Goal: Task Accomplishment & Management: Manage account settings

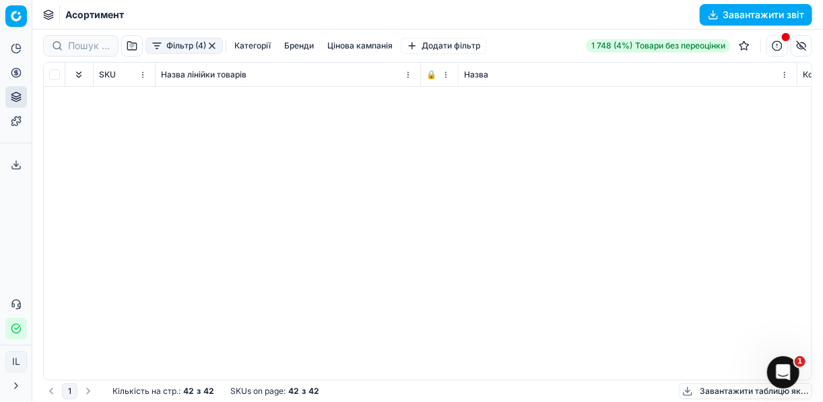
scroll to position [732, 7977]
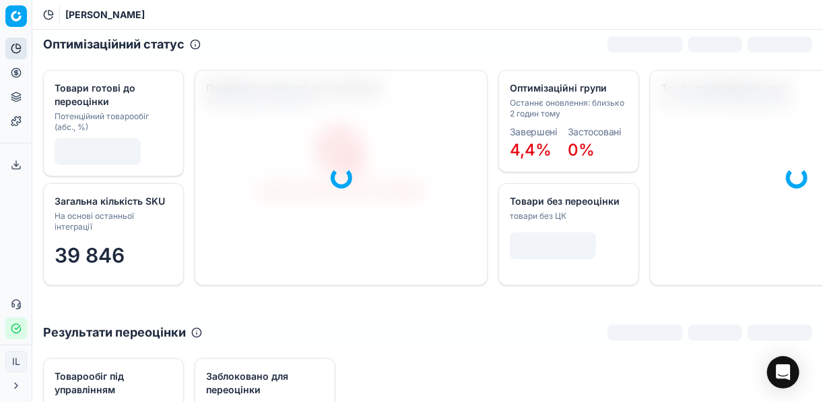
click at [13, 72] on icon at bounding box center [16, 72] width 11 height 11
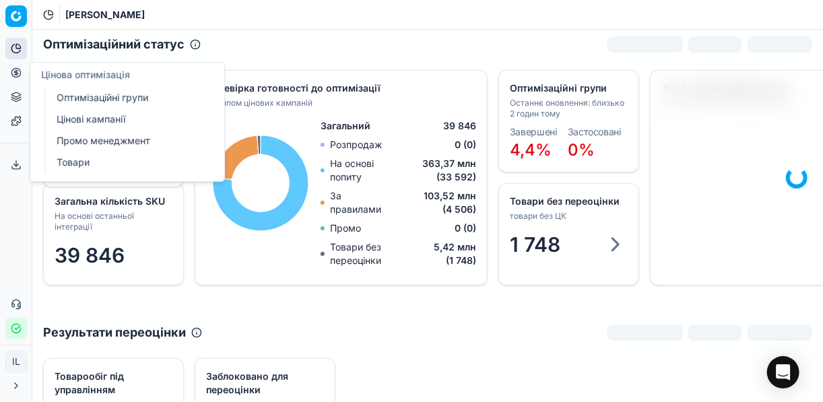
click at [114, 97] on link "Оптимізаційні групи" at bounding box center [129, 97] width 157 height 19
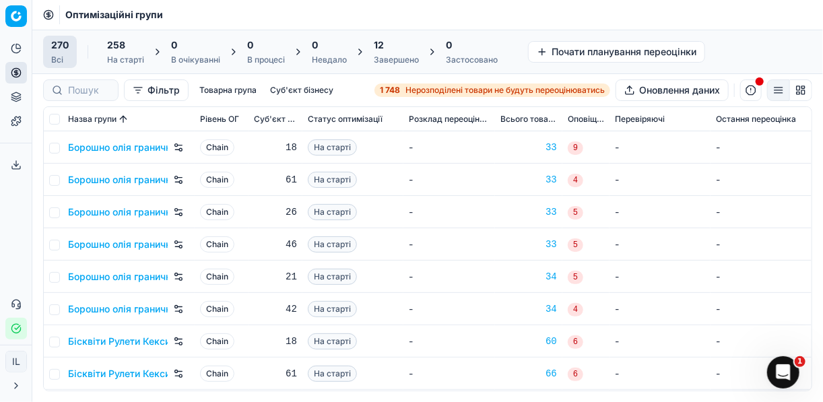
click at [402, 90] on div "1 748 Нерозподілені товари не будуть переоцінюватись" at bounding box center [492, 90] width 225 height 11
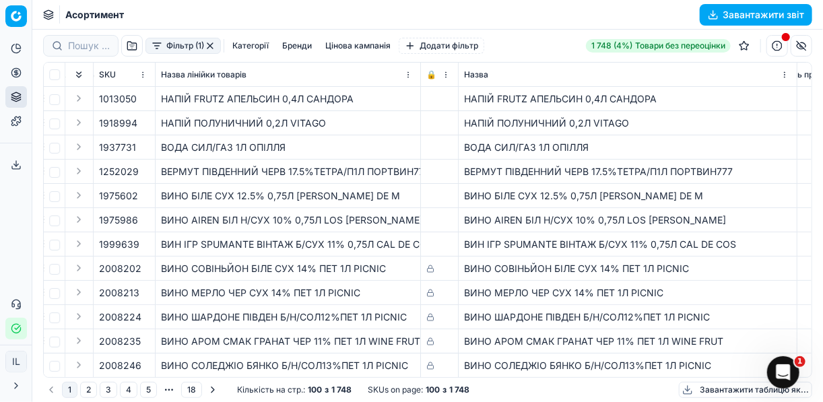
scroll to position [0, 3810]
click at [16, 327] on icon "button" at bounding box center [16, 328] width 11 height 11
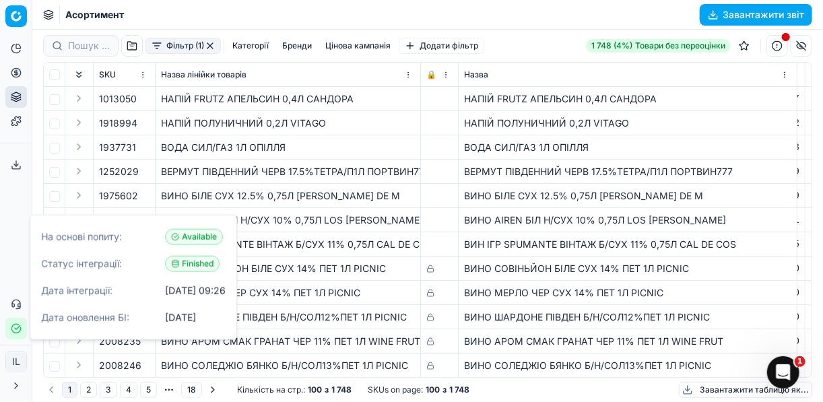
click at [16, 327] on icon "button" at bounding box center [16, 328] width 11 height 11
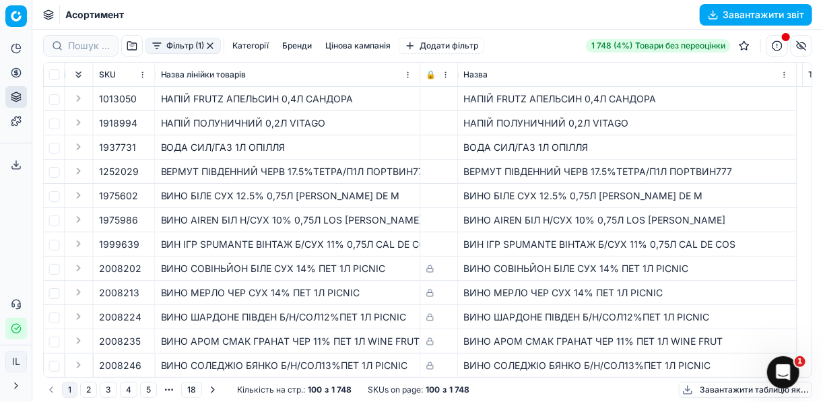
scroll to position [0, 7977]
click at [757, 171] on div "ВЕРМУТ ПІВДЕННИЙ ЧЕРВ 17.5%ТЕТРА/П1Л ПОРТВИН777" at bounding box center [627, 171] width 327 height 13
click at [676, 120] on div "НАПІЙ ПОЛУНИЧНИЙ 0,2Л VITAGO" at bounding box center [627, 122] width 327 height 13
click at [225, 305] on td "ВИНО ШАРДОНЕ ПІВДЕН Б/Н/СОЛ12%ПЕТ 1Л PICNIC" at bounding box center [287, 317] width 265 height 24
click at [91, 388] on button "2" at bounding box center [88, 390] width 17 height 16
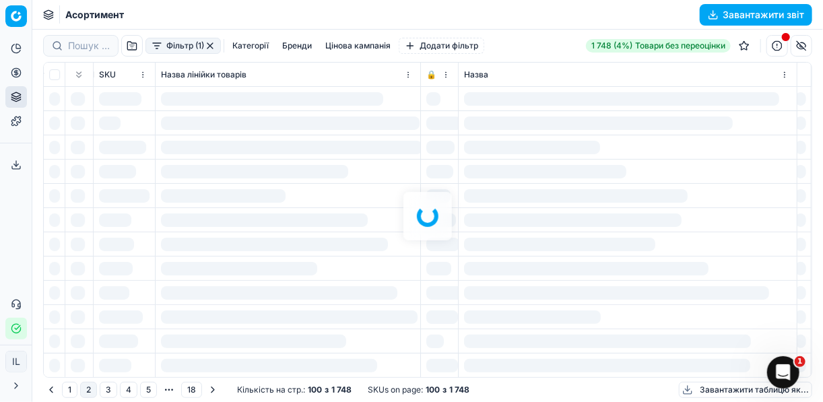
click at [90, 388] on div at bounding box center [427, 216] width 790 height 372
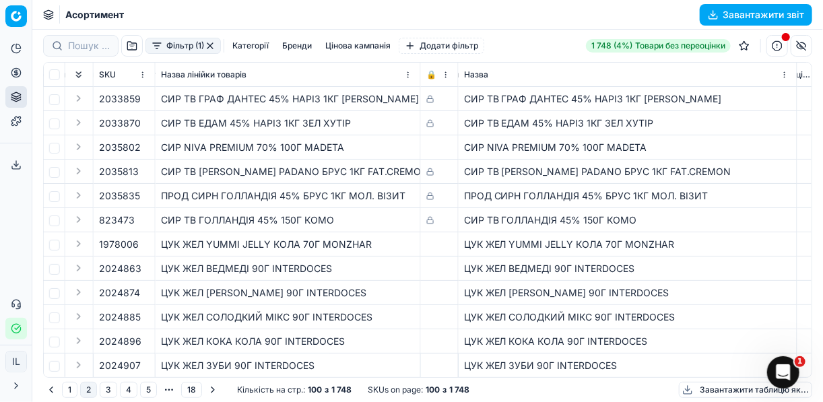
scroll to position [0, 5150]
click at [158, 48] on button "Фільтр (1)" at bounding box center [182, 46] width 75 height 16
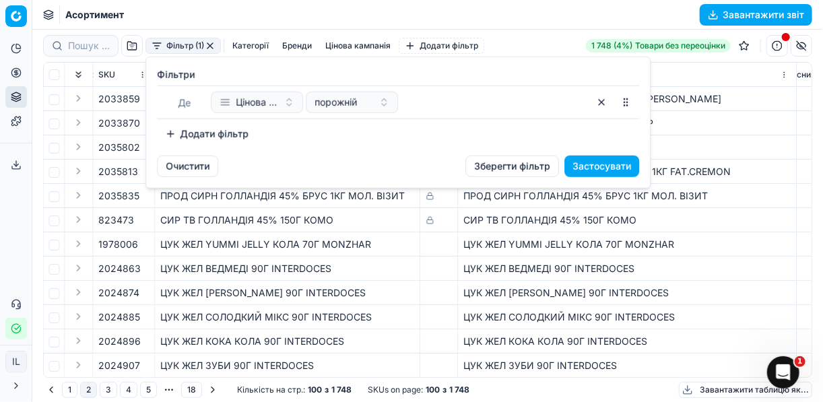
click at [165, 135] on button "Додати фільтр" at bounding box center [207, 134] width 100 height 22
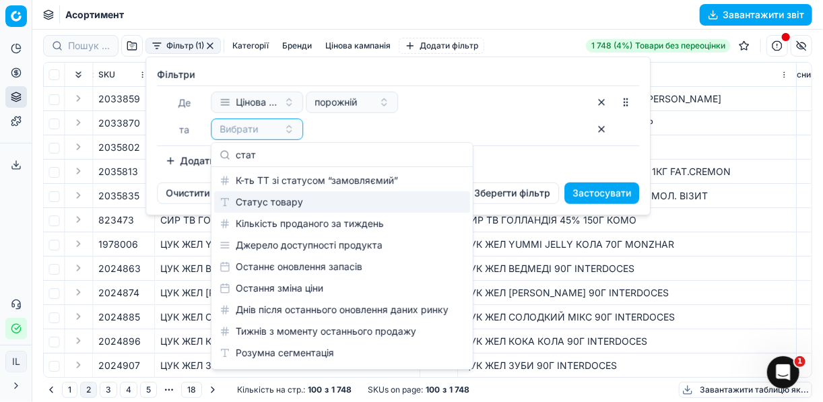
type input "стат"
click at [281, 207] on div "Статус товару" at bounding box center [342, 202] width 256 height 22
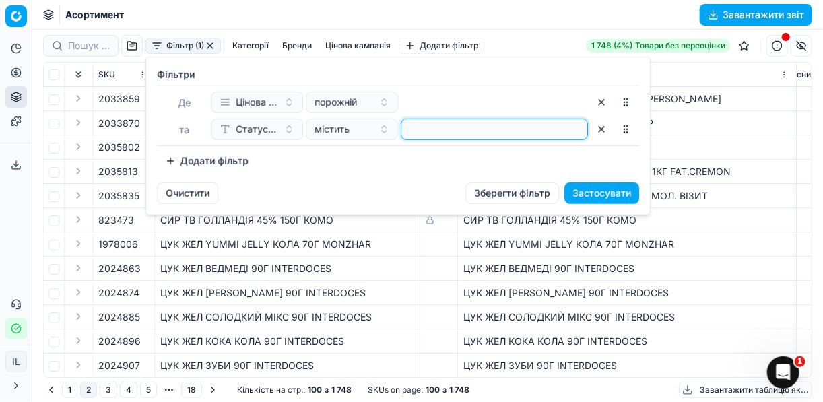
click at [416, 128] on input at bounding box center [494, 129] width 175 height 20
type input "1"
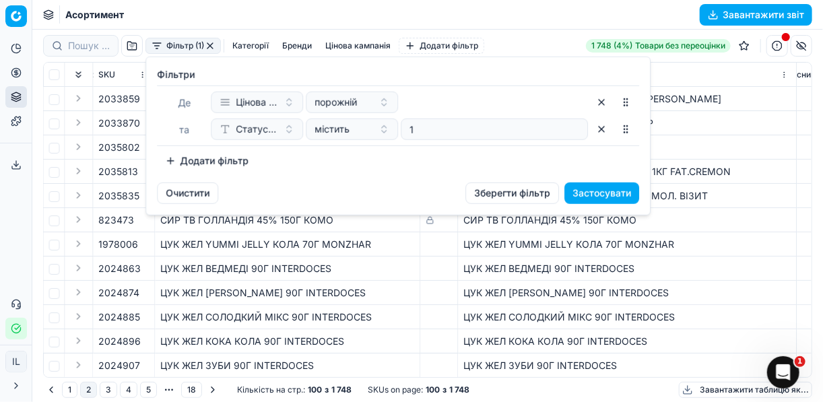
click at [173, 158] on button "Додати фільтр" at bounding box center [207, 161] width 100 height 22
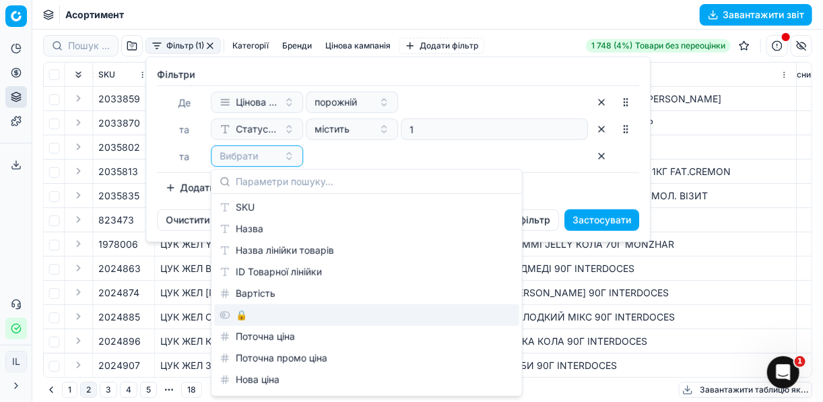
click at [248, 310] on div "🔒" at bounding box center [366, 315] width 305 height 22
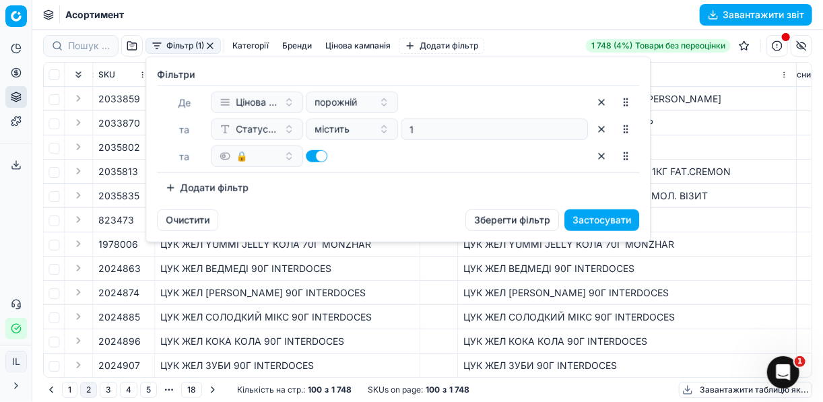
click at [310, 155] on button "button" at bounding box center [317, 156] width 22 height 12
checkbox input "false"
click at [169, 186] on button "Додати фільтр" at bounding box center [207, 188] width 100 height 22
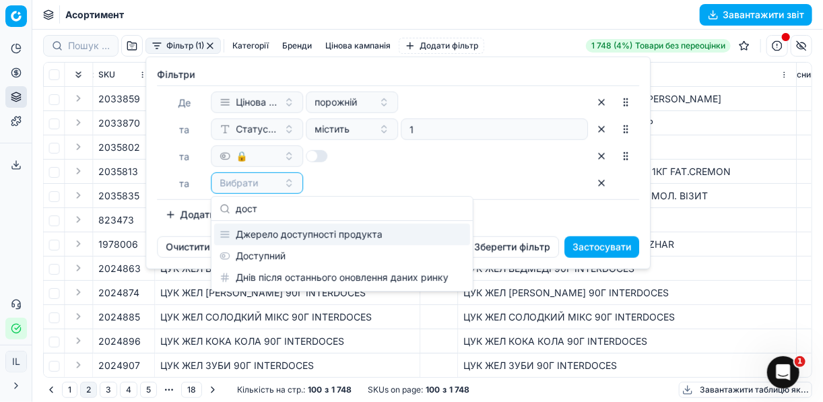
type input "дост"
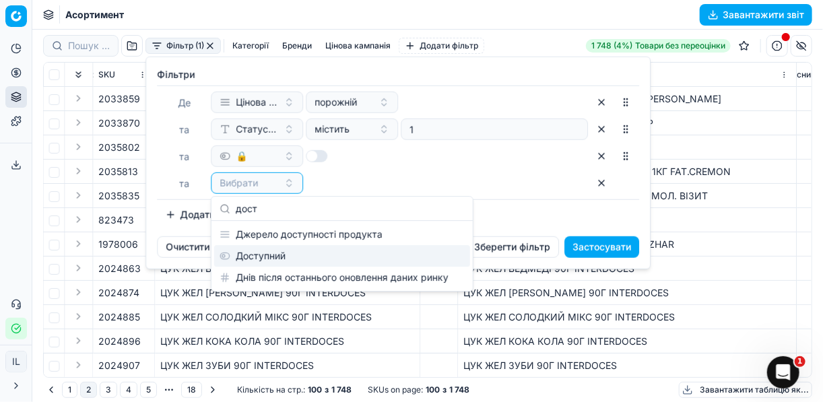
click at [270, 251] on div "Доступний" at bounding box center [342, 256] width 256 height 22
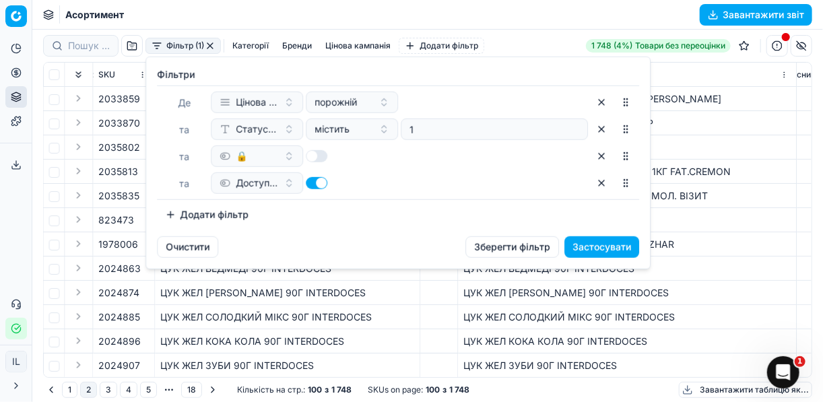
click at [608, 245] on button "Застосувати" at bounding box center [601, 247] width 75 height 22
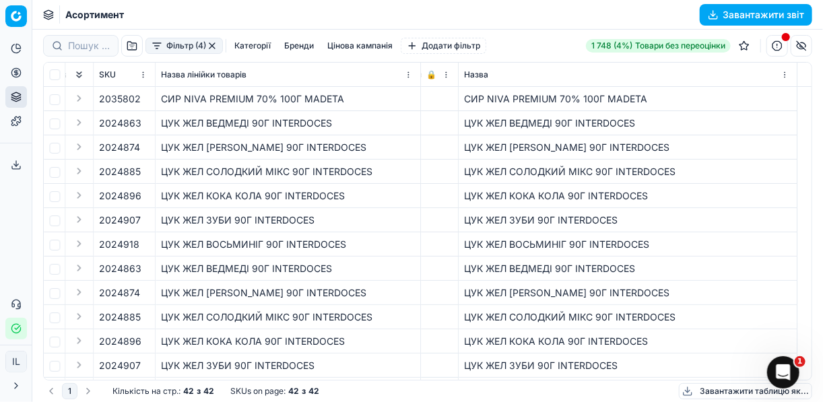
scroll to position [0, 7787]
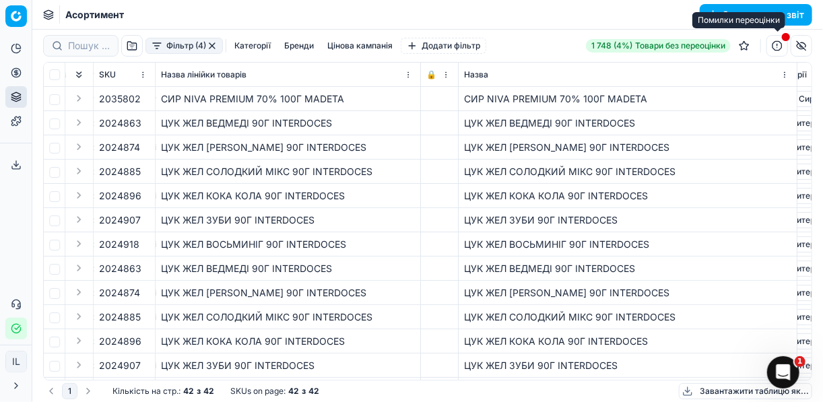
click at [777, 44] on button "button" at bounding box center [777, 46] width 22 height 22
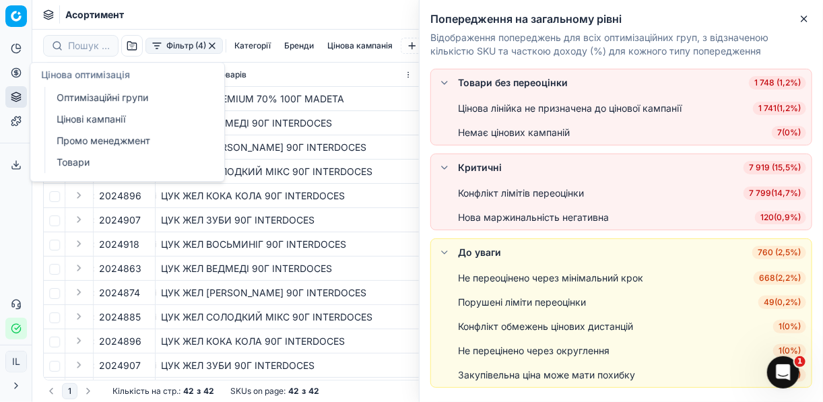
click at [18, 75] on icon at bounding box center [16, 72] width 11 height 11
click at [85, 98] on link "Оптимізаційні групи" at bounding box center [129, 97] width 157 height 19
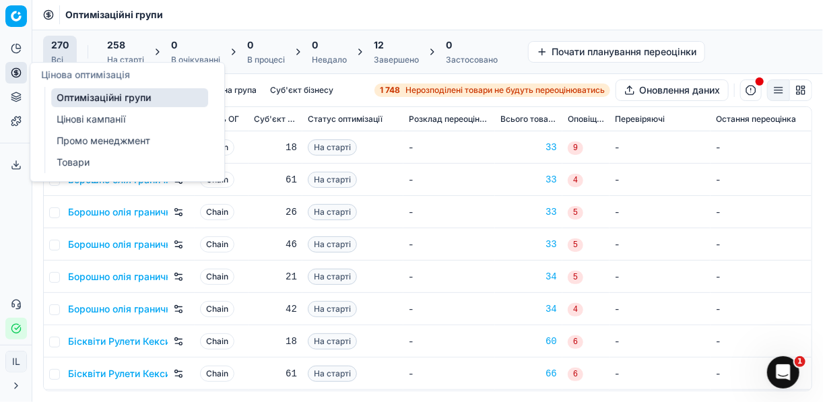
click at [79, 115] on link "Цінові кампанії" at bounding box center [129, 119] width 157 height 19
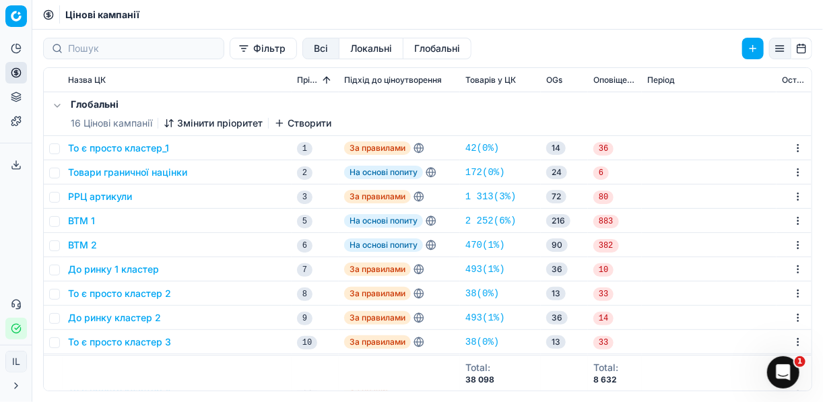
click at [230, 53] on button "Фільтр" at bounding box center [263, 49] width 67 height 22
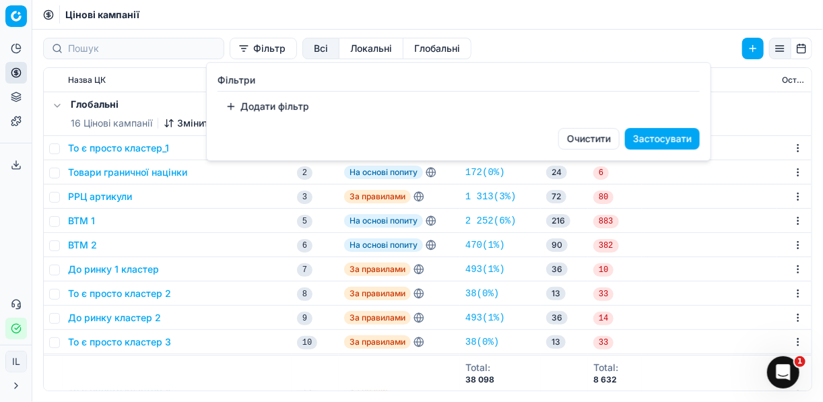
click at [225, 107] on button "Додати фільтр" at bounding box center [267, 107] width 100 height 22
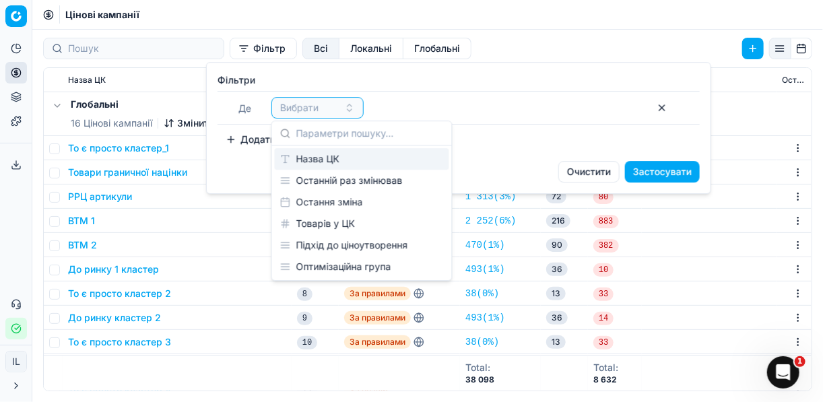
click at [326, 163] on div "Назва ЦК" at bounding box center [362, 159] width 174 height 22
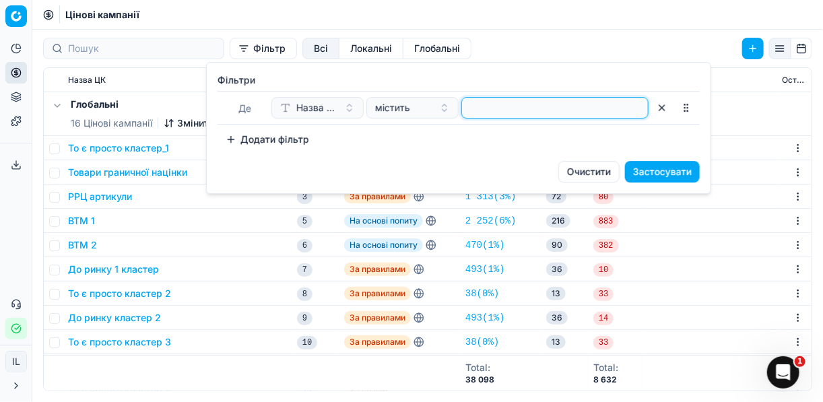
click at [500, 110] on input at bounding box center [554, 108] width 175 height 20
type input "гор"
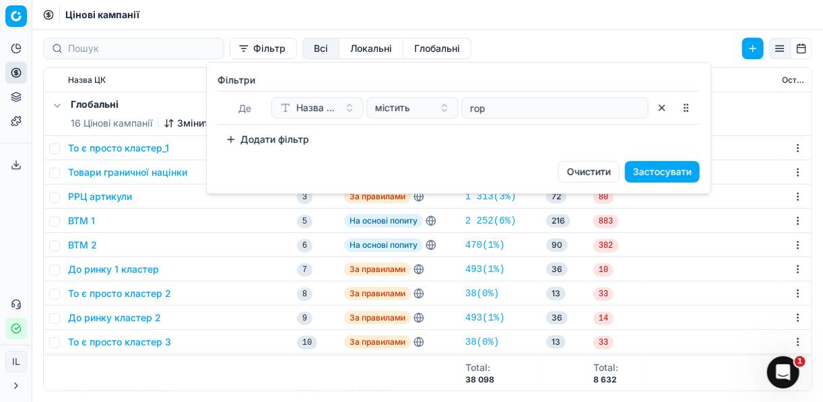
click at [657, 170] on button "Застосувати" at bounding box center [662, 172] width 75 height 22
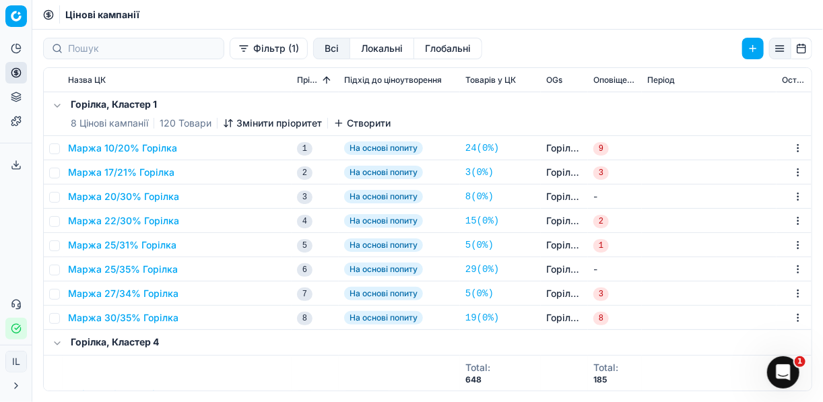
click at [129, 151] on button "Маржа 10/20% Горілка" at bounding box center [122, 147] width 109 height 13
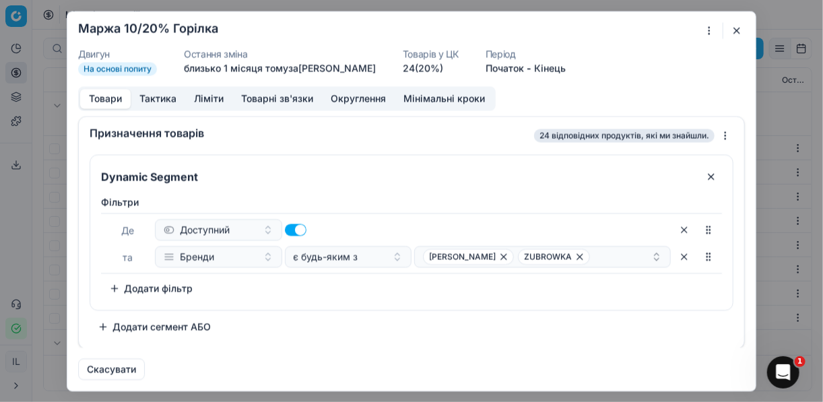
click at [362, 100] on button "Округлення" at bounding box center [358, 99] width 73 height 20
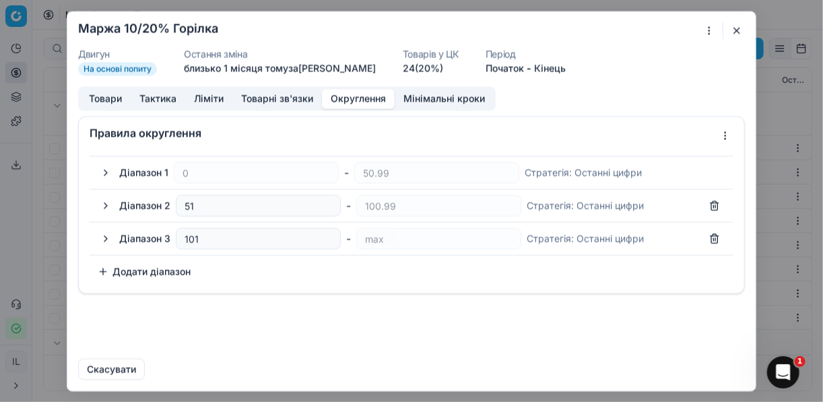
click at [106, 170] on button "button" at bounding box center [106, 172] width 16 height 16
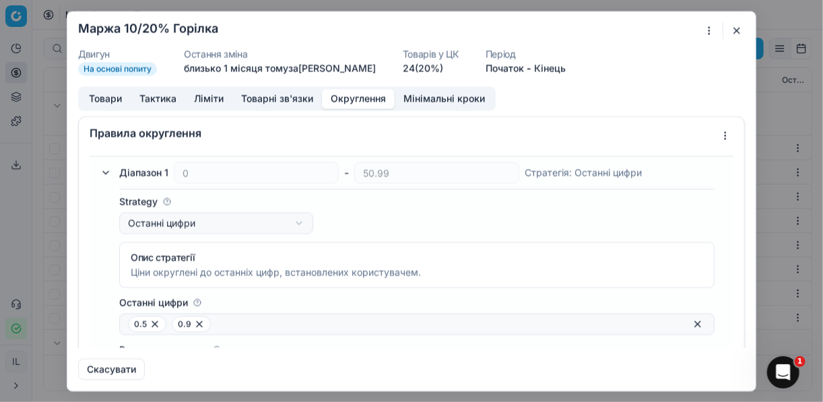
scroll to position [108, 0]
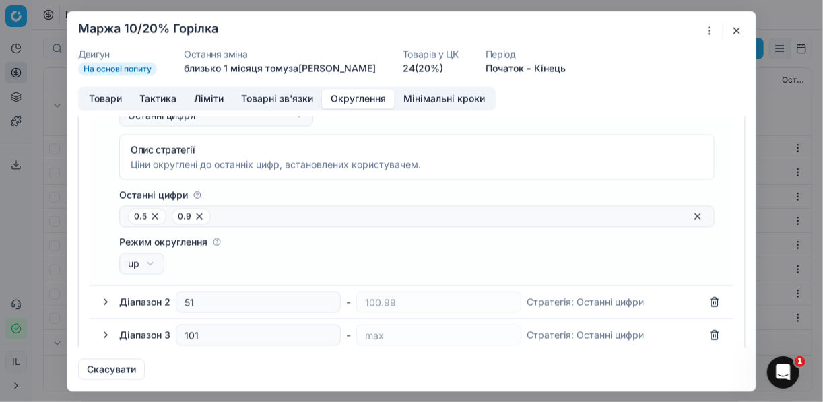
click at [139, 215] on span "0.5" at bounding box center [147, 216] width 38 height 16
click at [137, 215] on span "0.5" at bounding box center [147, 216] width 38 height 16
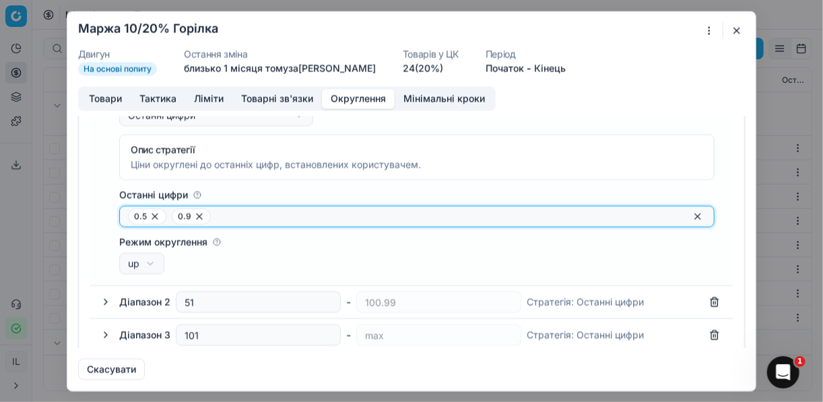
click at [254, 218] on input "Останні цифри" at bounding box center [450, 215] width 468 height 13
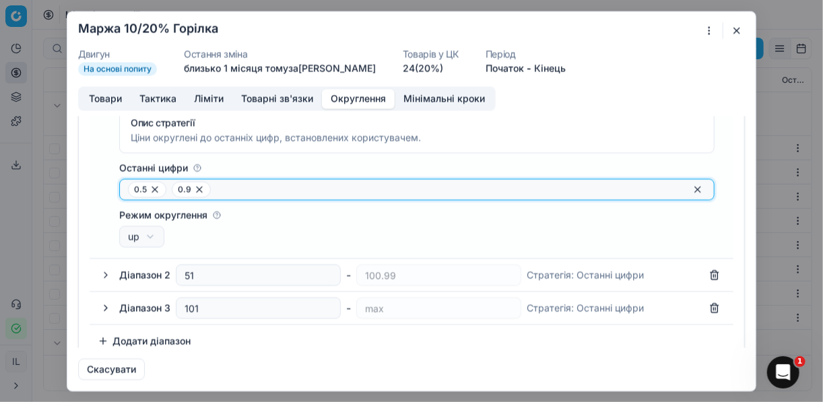
scroll to position [147, 0]
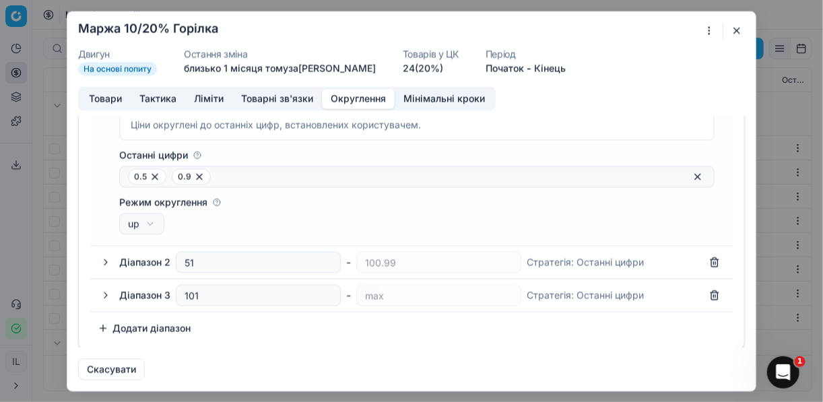
click at [735, 26] on button "button" at bounding box center [736, 30] width 16 height 16
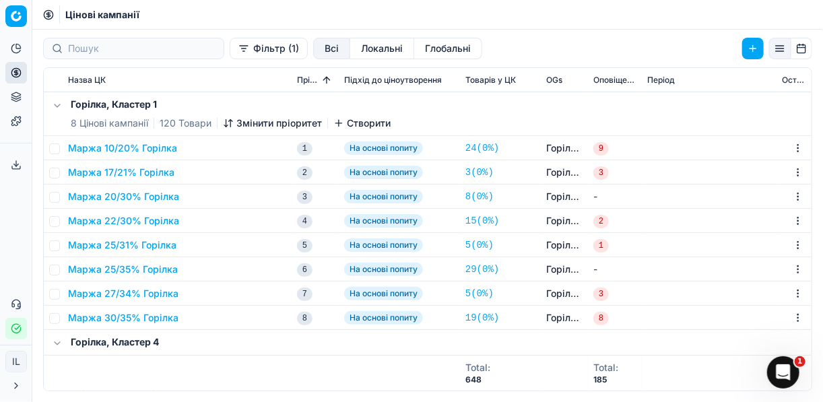
click at [129, 170] on button "Маржа 17/21% Горілка" at bounding box center [121, 172] width 106 height 13
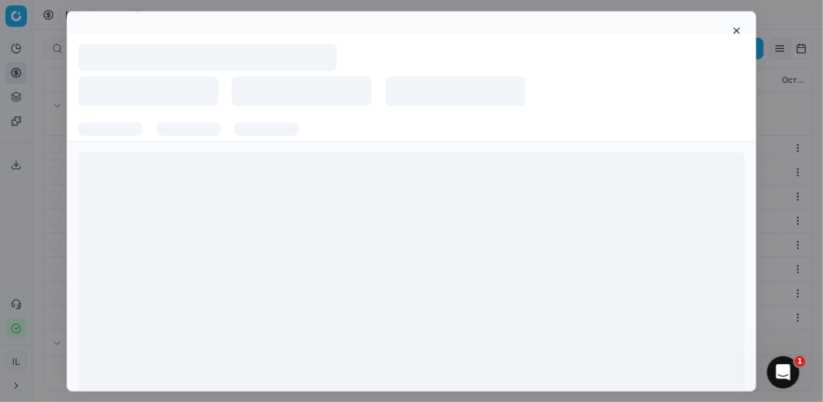
click at [129, 170] on div at bounding box center [411, 281] width 666 height 258
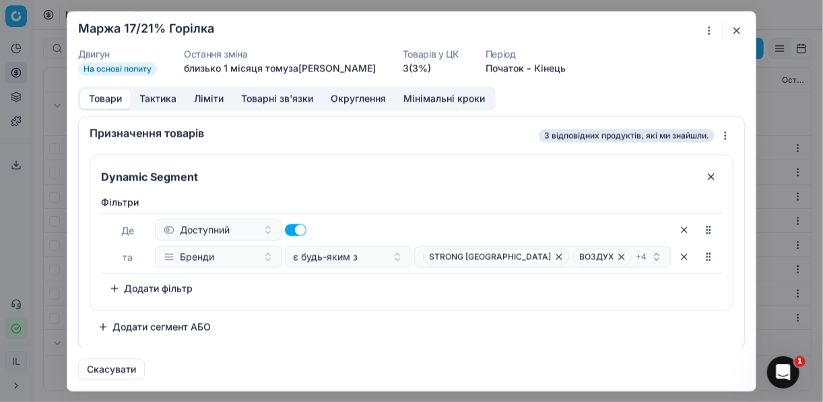
click at [430, 102] on button "Мінімальні кроки" at bounding box center [443, 99] width 99 height 20
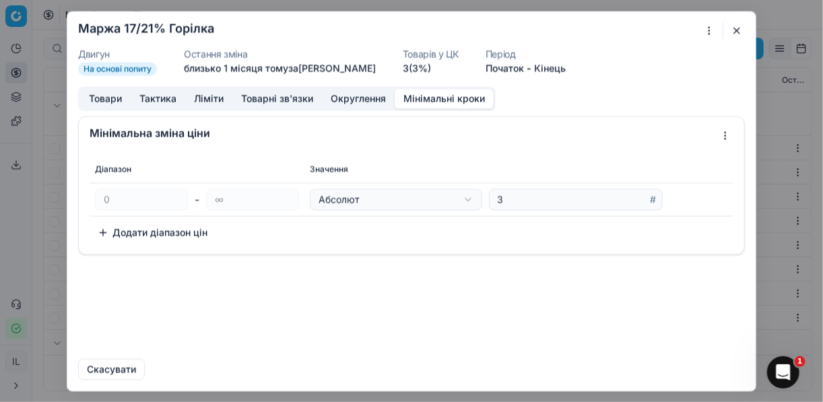
click at [345, 102] on button "Округлення" at bounding box center [358, 99] width 73 height 20
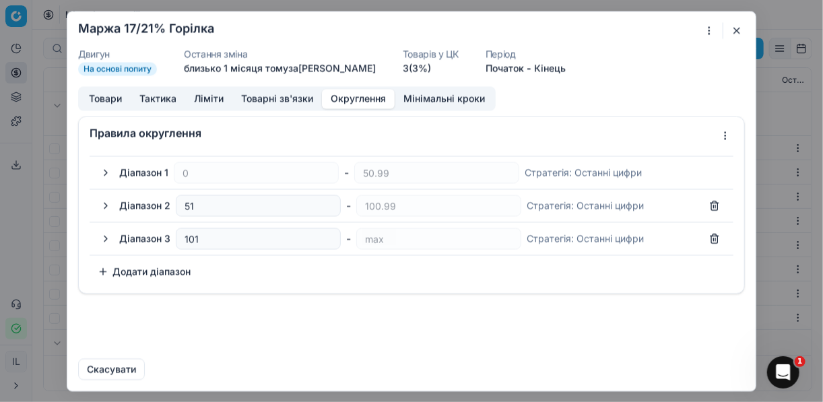
click at [109, 171] on button "button" at bounding box center [106, 172] width 16 height 16
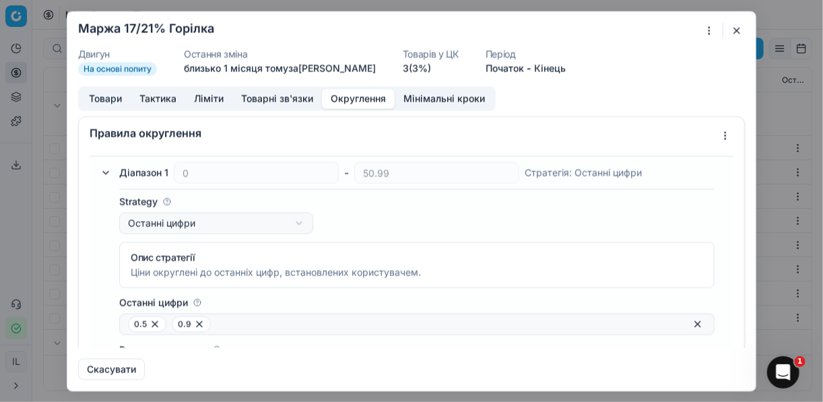
click at [110, 171] on button "button" at bounding box center [106, 172] width 16 height 16
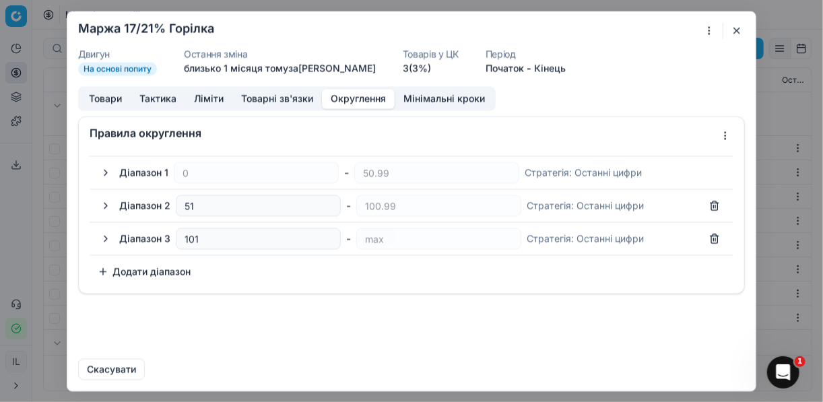
click at [105, 205] on button "button" at bounding box center [106, 205] width 16 height 16
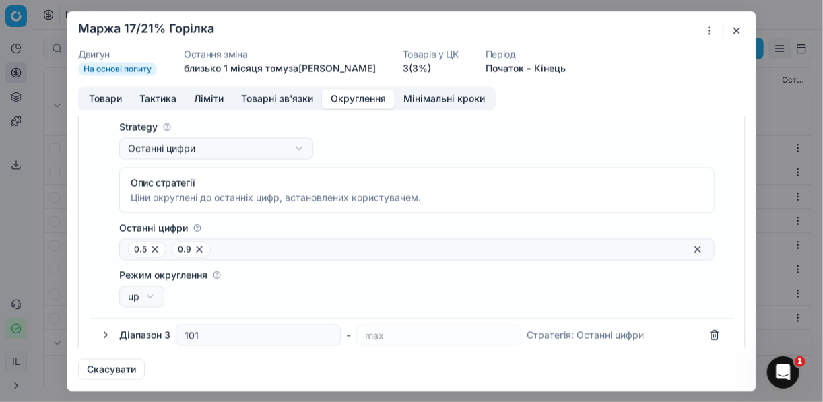
scroll to position [0, 0]
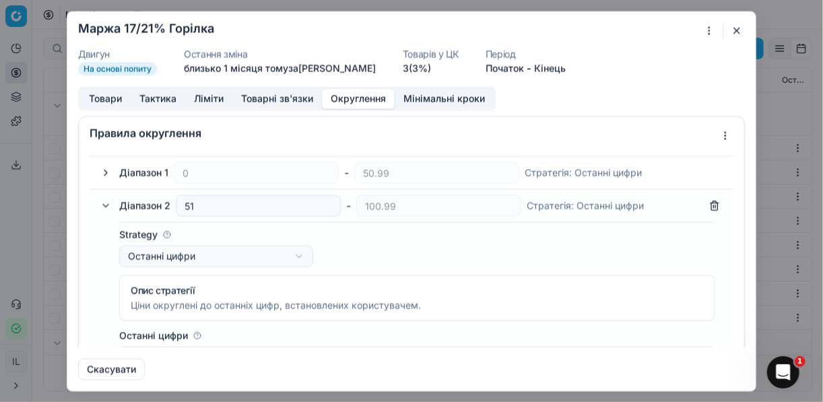
click at [106, 205] on button "button" at bounding box center [106, 205] width 16 height 16
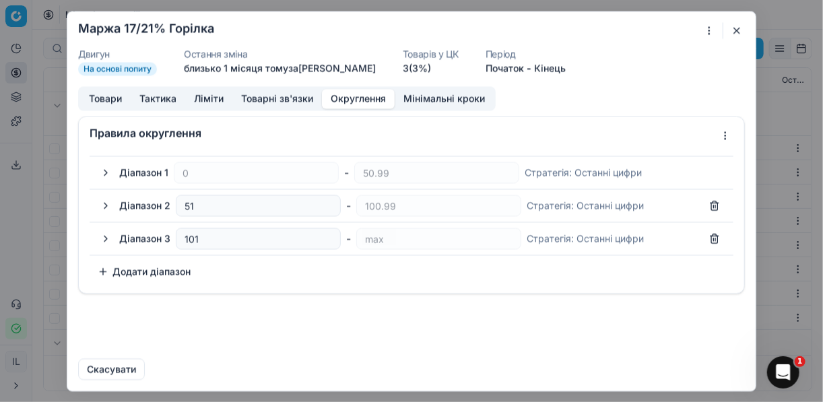
click at [105, 237] on button "button" at bounding box center [106, 238] width 16 height 16
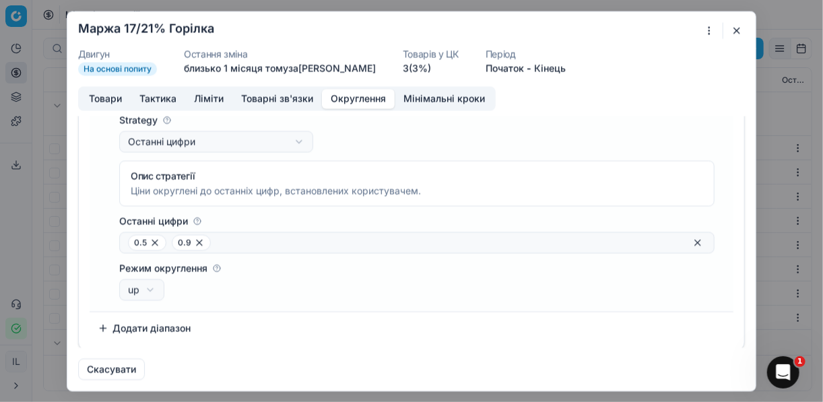
scroll to position [40, 0]
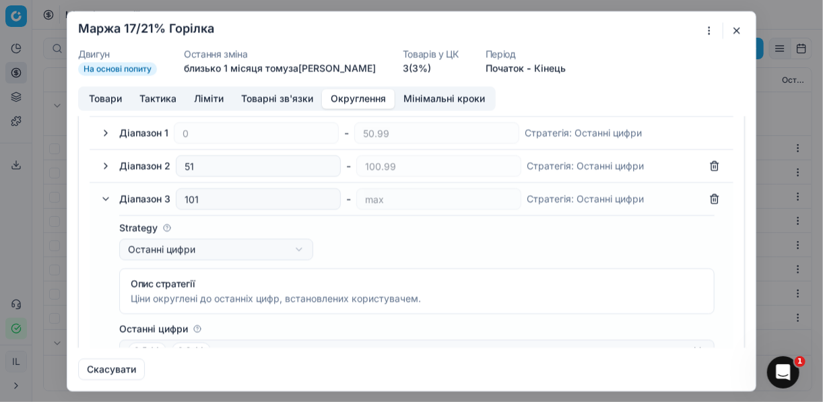
click at [730, 32] on button "button" at bounding box center [736, 30] width 16 height 16
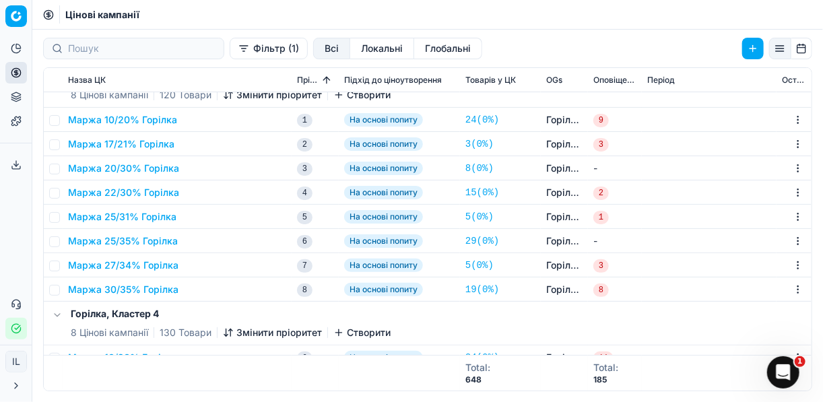
scroll to position [108, 0]
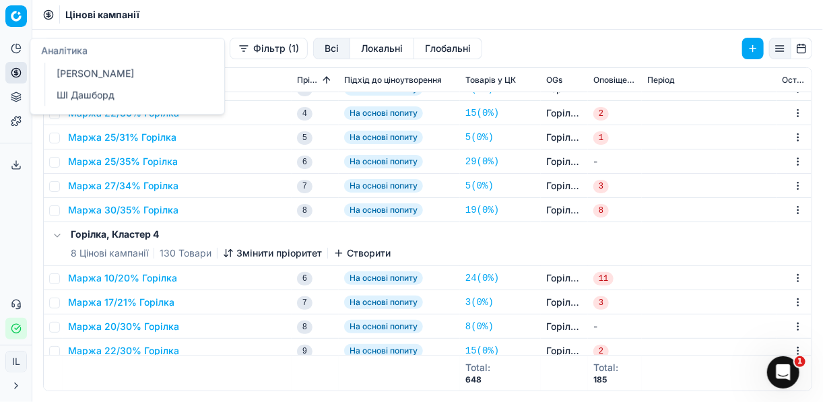
click at [19, 48] on icon at bounding box center [18, 46] width 5 height 5
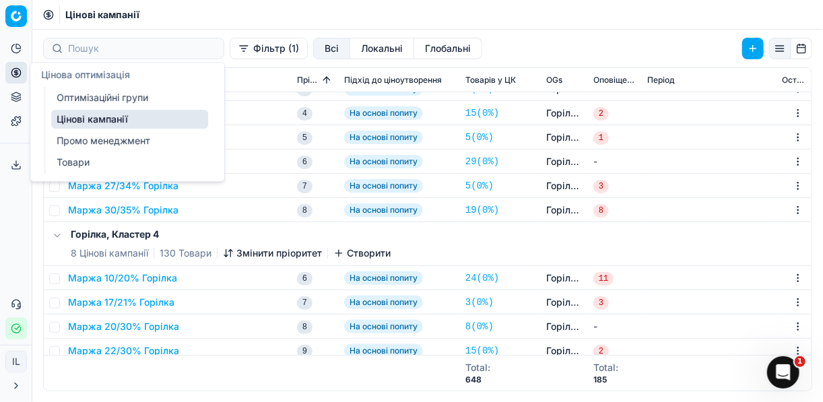
click at [17, 73] on icon at bounding box center [16, 72] width 11 height 11
click at [79, 94] on link "Оптимізаційні групи" at bounding box center [129, 97] width 157 height 19
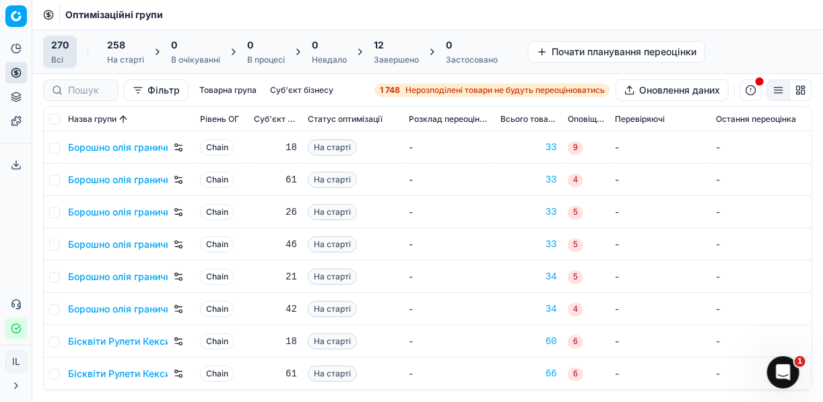
click at [392, 89] on strong "1 748" at bounding box center [390, 90] width 20 height 11
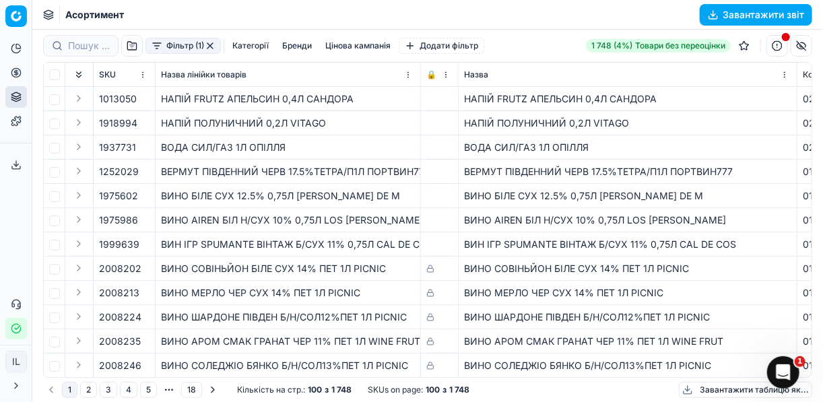
click at [154, 48] on button "Фільтр (1)" at bounding box center [182, 46] width 75 height 16
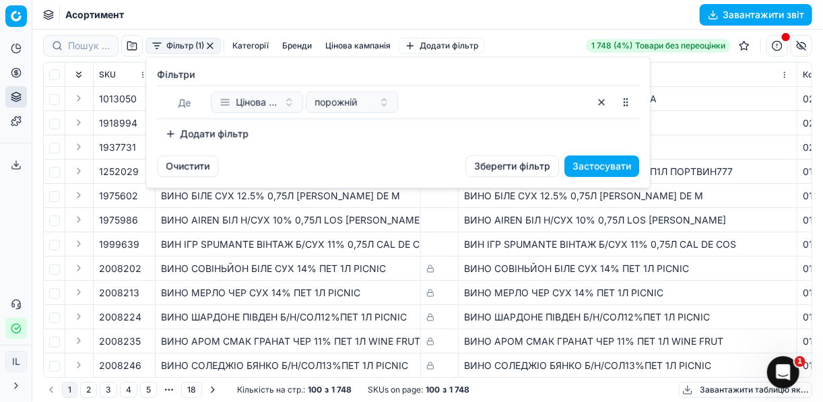
click at [170, 131] on button "Додати фільтр" at bounding box center [207, 134] width 100 height 22
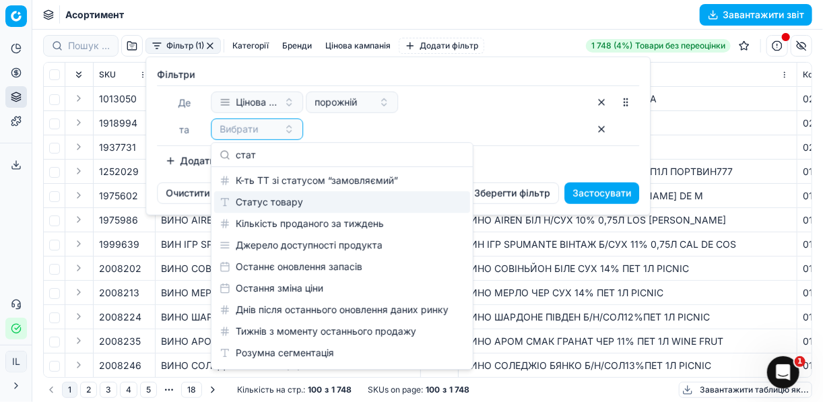
type input "стат"
click at [302, 199] on div "Статус товару" at bounding box center [342, 202] width 256 height 22
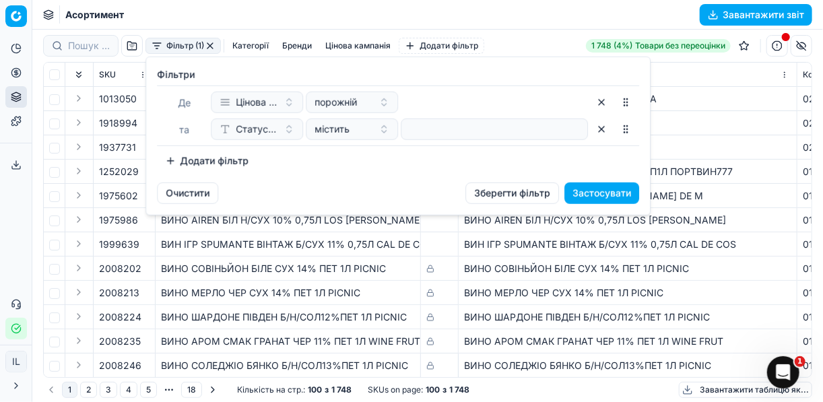
click at [170, 158] on button "Додати фільтр" at bounding box center [207, 161] width 100 height 22
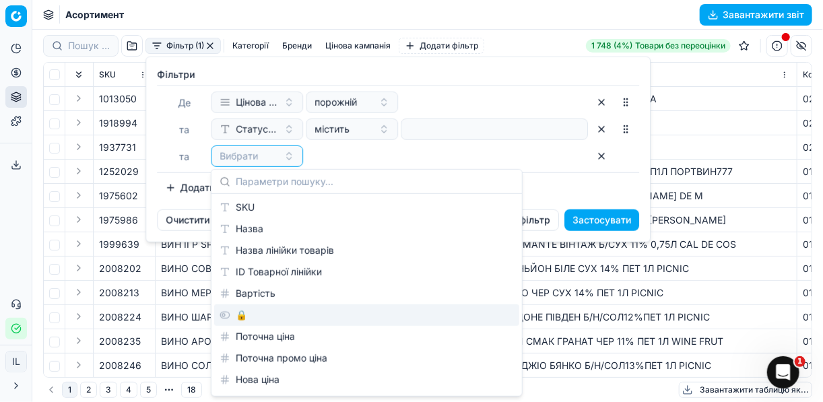
click at [238, 312] on div "🔒" at bounding box center [366, 315] width 305 height 22
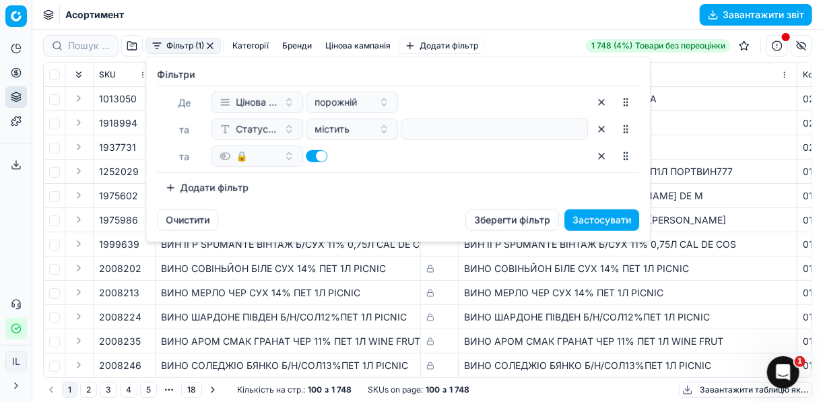
click at [309, 155] on button "button" at bounding box center [317, 156] width 22 height 12
click at [173, 182] on button "Додати фільтр" at bounding box center [207, 188] width 100 height 22
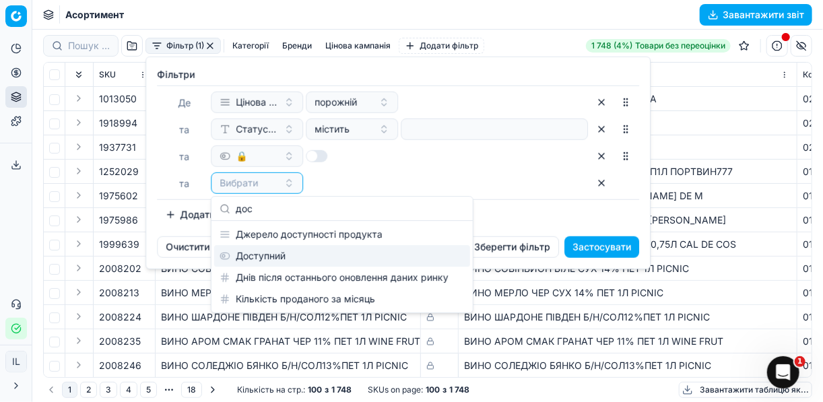
type input "дос"
click at [294, 252] on div "Доступний" at bounding box center [342, 256] width 256 height 22
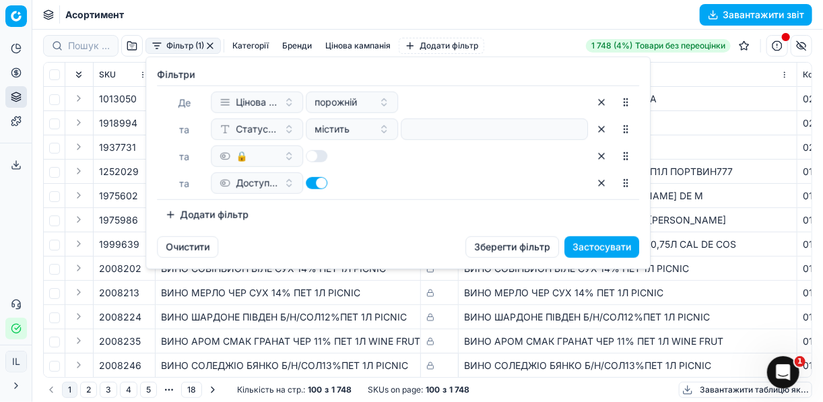
click at [598, 248] on button "Застосувати" at bounding box center [601, 247] width 75 height 22
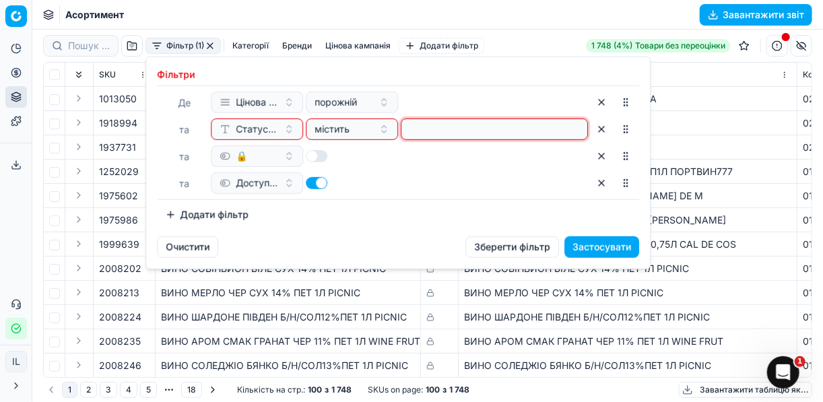
click at [434, 129] on input at bounding box center [494, 129] width 175 height 20
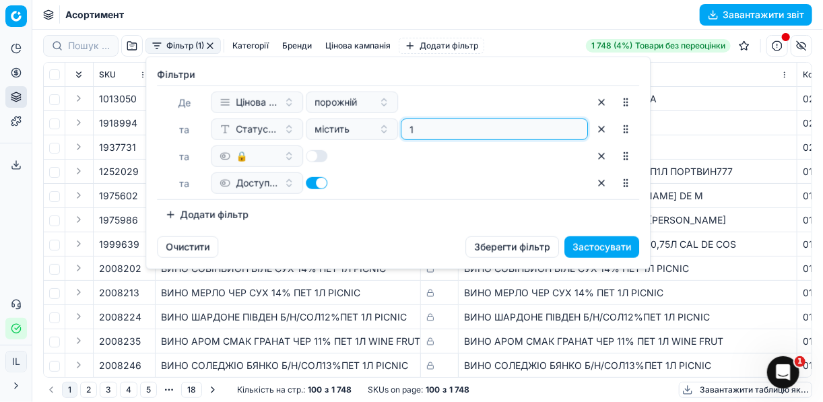
type input "1"
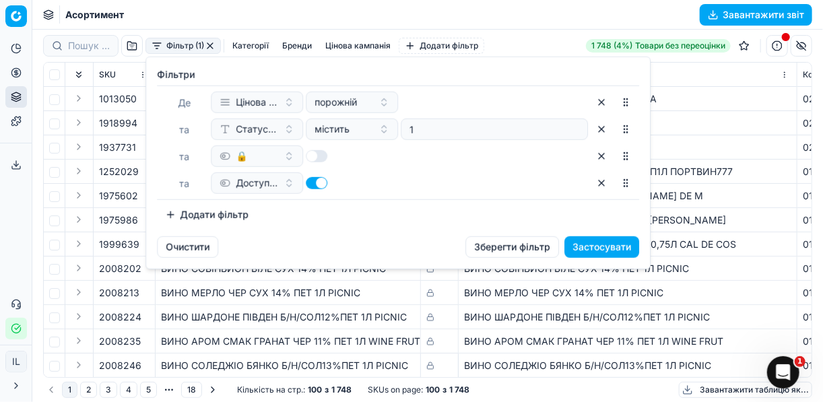
click at [613, 247] on button "Застосувати" at bounding box center [601, 247] width 75 height 22
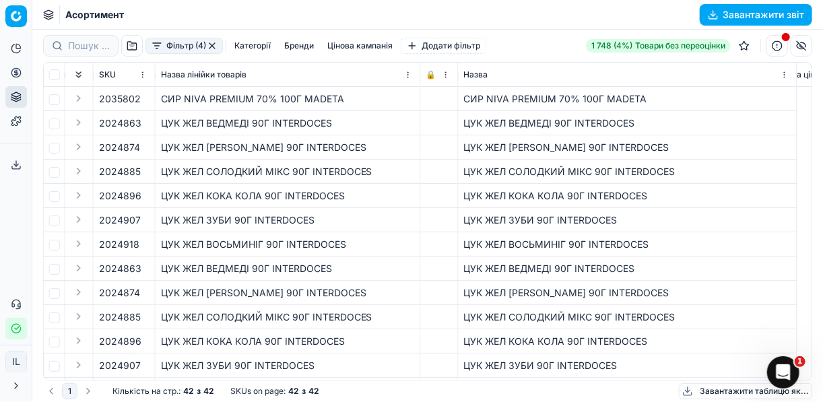
scroll to position [0, 1925]
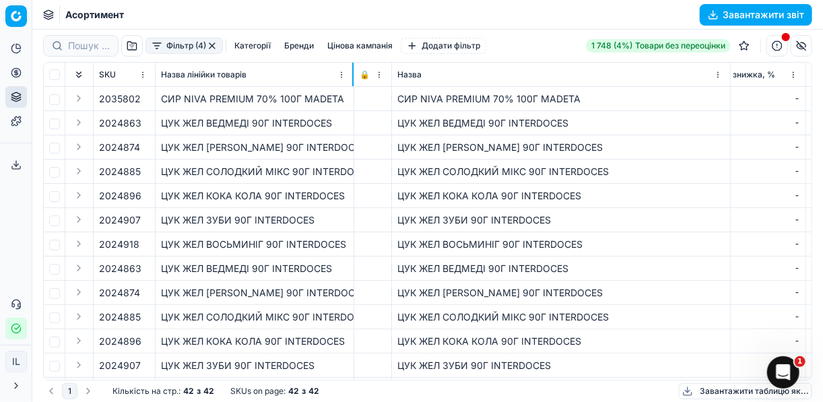
drag, startPoint x: 418, startPoint y: 79, endPoint x: 539, endPoint y: 81, distance: 121.2
click at [354, 78] on th "Назва лінійки товарів" at bounding box center [254, 75] width 199 height 24
click at [732, 77] on span "Нова знижка, %" at bounding box center [745, 74] width 65 height 11
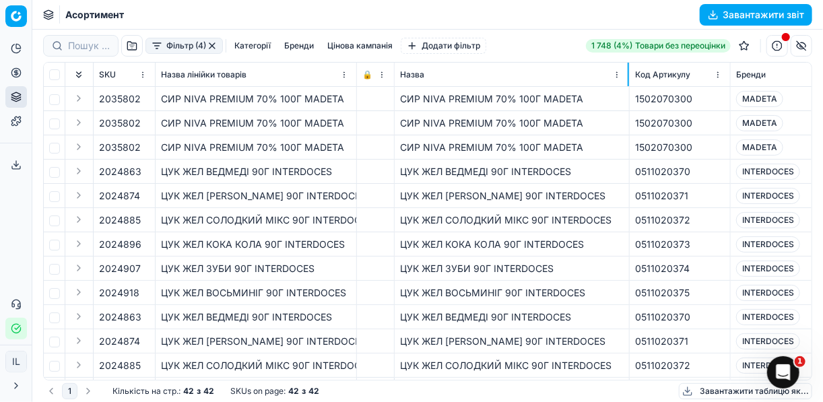
drag, startPoint x: 732, startPoint y: 74, endPoint x: 628, endPoint y: 74, distance: 103.7
click at [628, 74] on div at bounding box center [627, 75] width 1 height 24
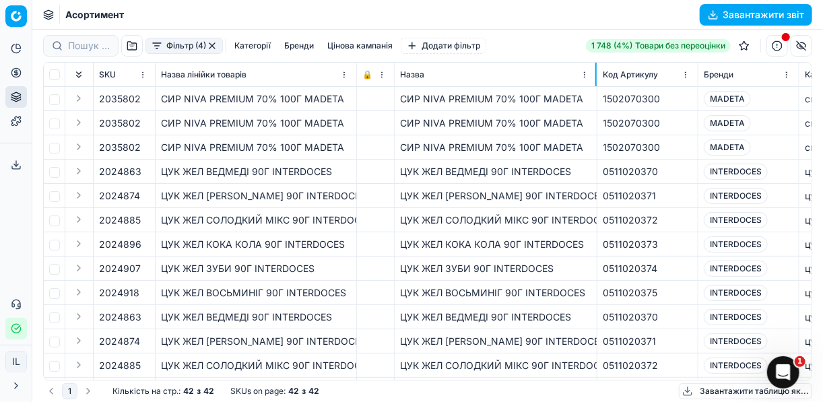
drag, startPoint x: 628, startPoint y: 81, endPoint x: 588, endPoint y: 74, distance: 40.9
click at [595, 75] on div at bounding box center [595, 75] width 1 height 24
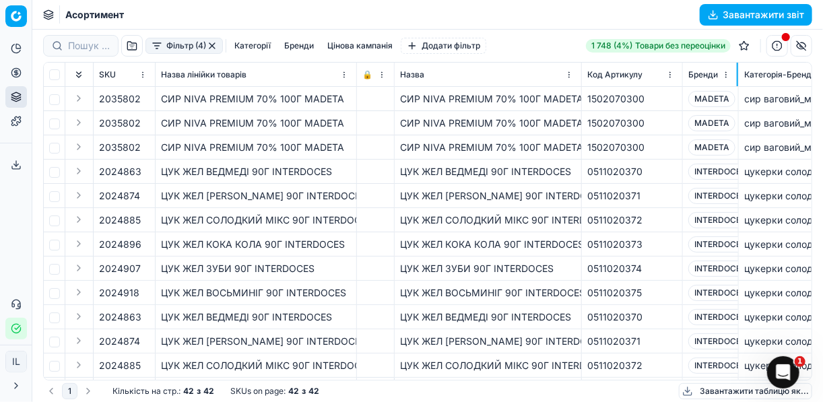
drag, startPoint x: 782, startPoint y: 79, endPoint x: 746, endPoint y: 78, distance: 35.7
click at [738, 73] on div at bounding box center [736, 75] width 1 height 24
drag, startPoint x: 354, startPoint y: 72, endPoint x: 310, endPoint y: 66, distance: 44.8
click at [355, 67] on div at bounding box center [355, 75] width 1 height 24
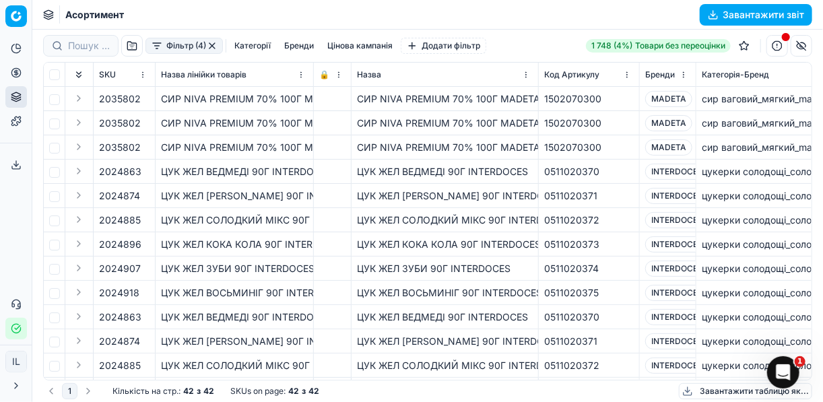
drag, startPoint x: 350, startPoint y: 74, endPoint x: 335, endPoint y: 67, distance: 17.2
click at [349, 67] on div at bounding box center [349, 75] width 1 height 24
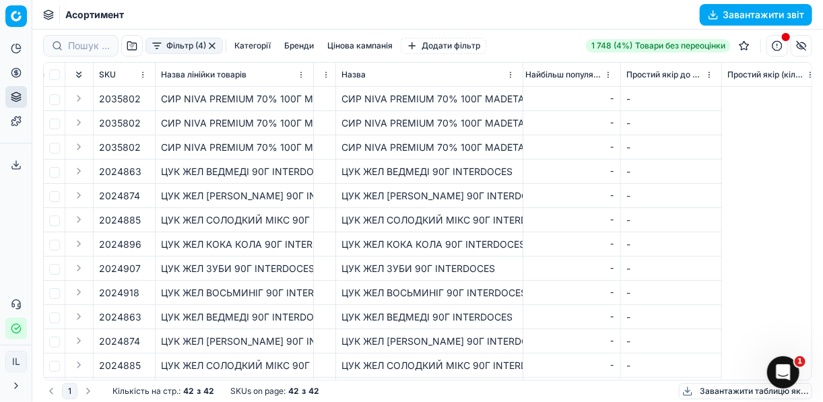
scroll to position [0, 5626]
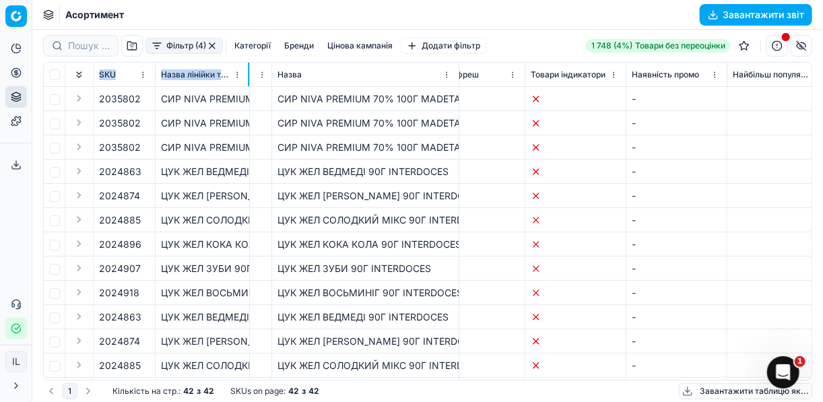
drag, startPoint x: 312, startPoint y: 75, endPoint x: 259, endPoint y: 66, distance: 53.9
click at [249, 63] on div at bounding box center [248, 75] width 1 height 24
drag, startPoint x: 259, startPoint y: 66, endPoint x: 355, endPoint y: 95, distance: 100.5
click at [355, 95] on div "СИР NIVA PREMIUM 70% 100Г MADETA" at bounding box center [366, 98] width 176 height 13
click at [257, 74] on div "🔒" at bounding box center [261, 74] width 10 height 13
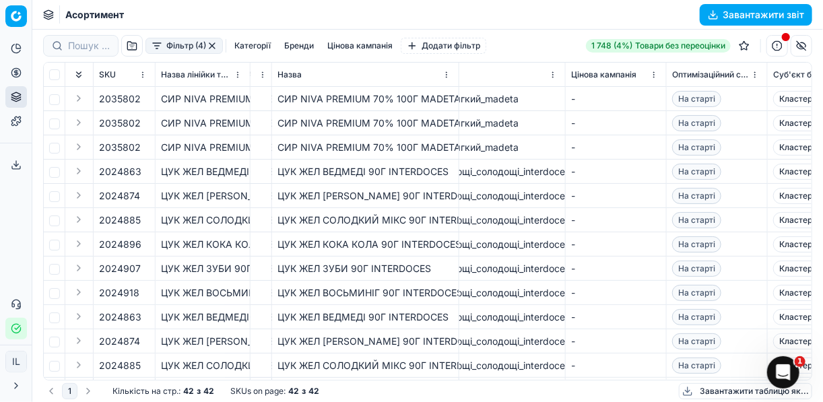
scroll to position [0, 0]
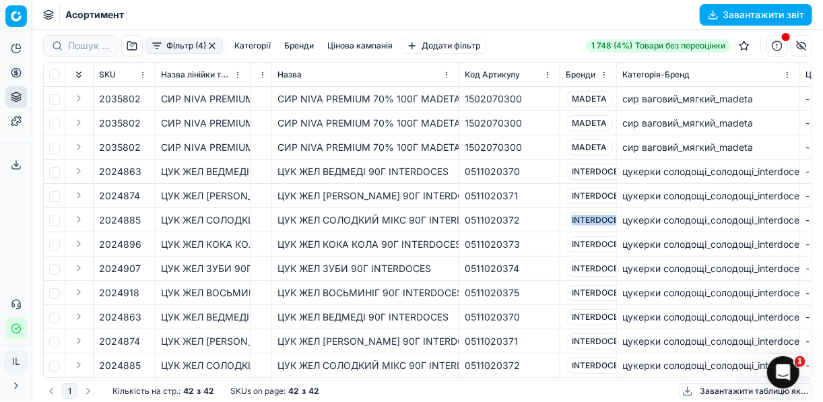
drag, startPoint x: 571, startPoint y: 219, endPoint x: 624, endPoint y: 223, distance: 52.6
copy span "INTERDOCES"
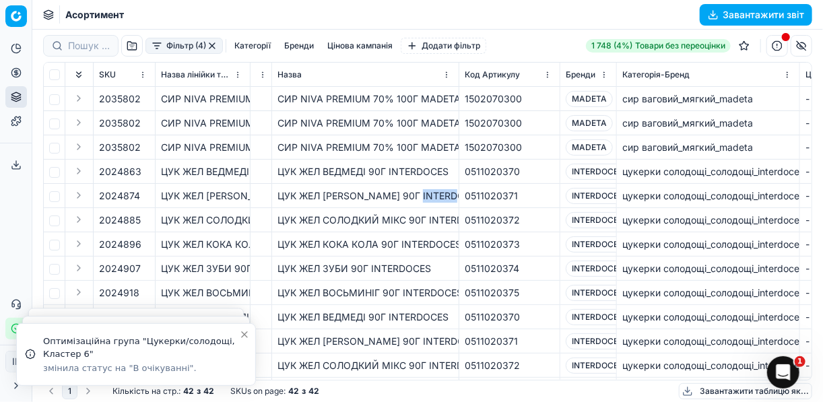
drag, startPoint x: 414, startPoint y: 194, endPoint x: 458, endPoint y: 199, distance: 44.7
click at [458, 199] on td "ЦУК ЖЕЛ КИСЛИЙ МІКС 90Г INTERDOCES" at bounding box center [365, 196] width 187 height 24
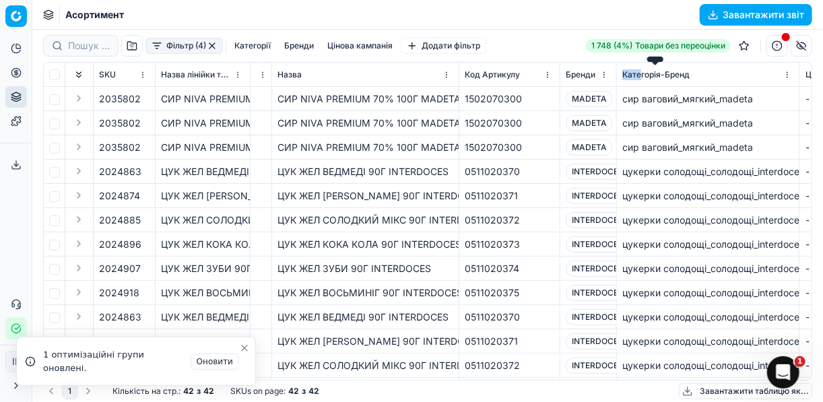
drag, startPoint x: 614, startPoint y: 72, endPoint x: 641, endPoint y: 70, distance: 27.7
drag, startPoint x: 641, startPoint y: 70, endPoint x: 608, endPoint y: 85, distance: 36.4
click at [608, 85] on th "Бренди" at bounding box center [588, 75] width 57 height 24
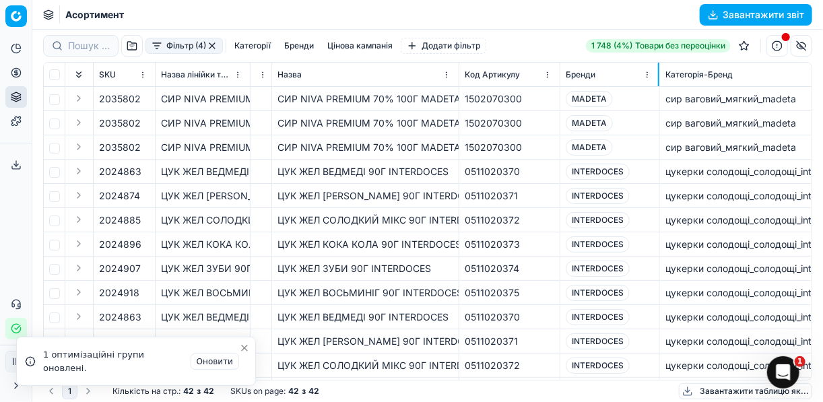
drag, startPoint x: 614, startPoint y: 75, endPoint x: 657, endPoint y: 73, distance: 43.1
click at [658, 73] on div at bounding box center [658, 75] width 1 height 24
drag, startPoint x: 622, startPoint y: 168, endPoint x: 565, endPoint y: 168, distance: 57.2
click at [565, 168] on span "INTERDOCES" at bounding box center [597, 172] width 64 height 16
copy span "INTERDOCES"
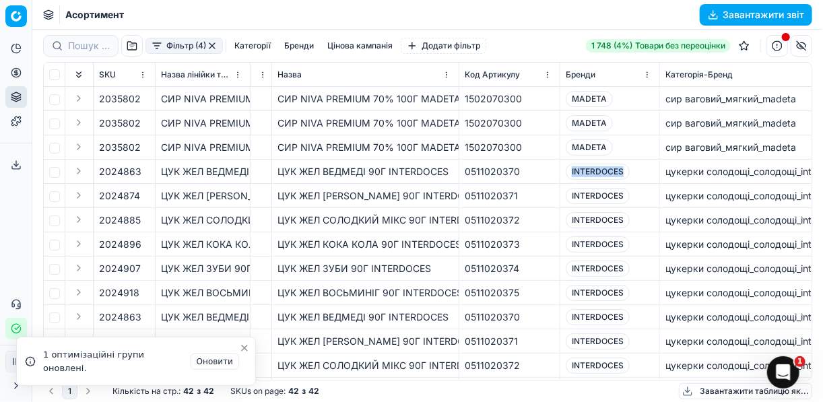
click at [209, 44] on button "button" at bounding box center [212, 45] width 11 height 11
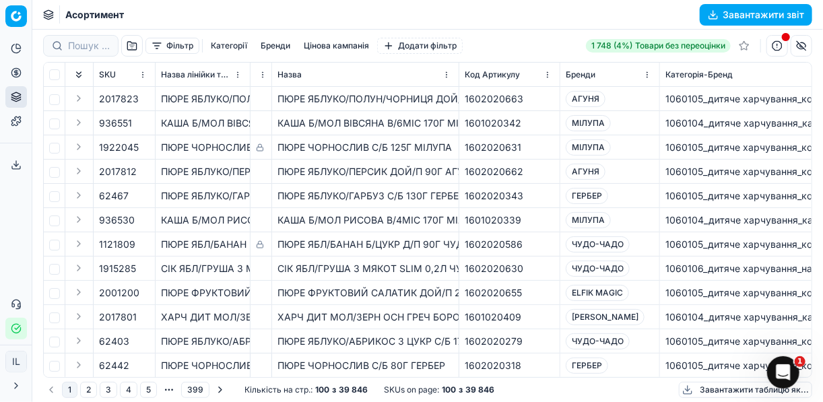
click at [266, 46] on button "Бренди" at bounding box center [275, 46] width 40 height 16
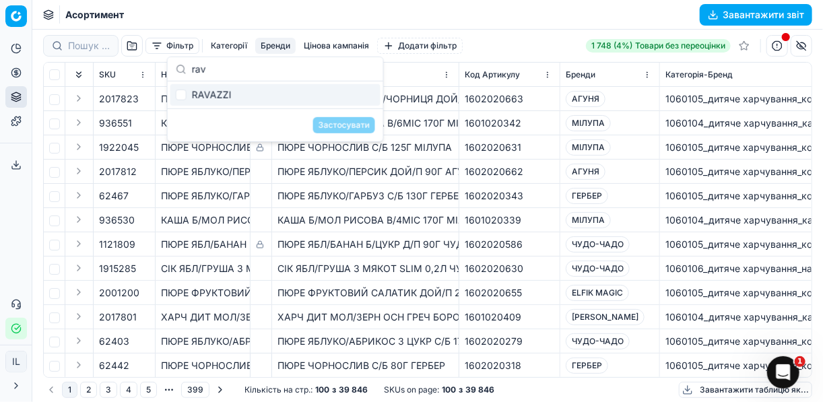
type input "rav"
click at [178, 96] on input "Suggestions" at bounding box center [181, 95] width 11 height 11
checkbox input "true"
click at [328, 120] on button "Застосувати" at bounding box center [344, 125] width 62 height 16
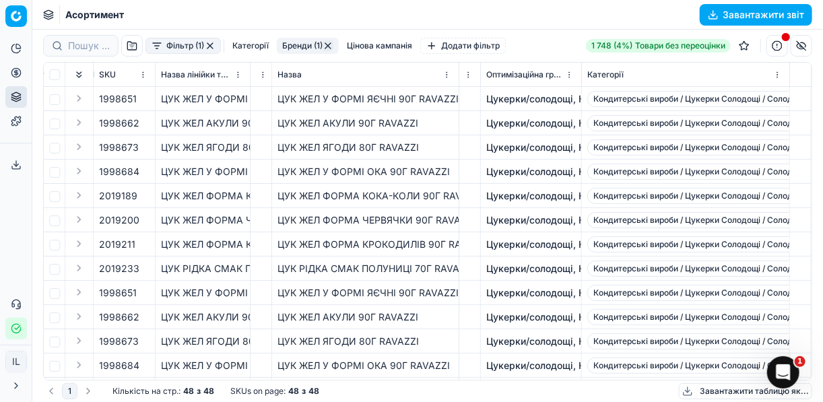
scroll to position [0, 7638]
click at [777, 46] on button "button" at bounding box center [777, 46] width 22 height 22
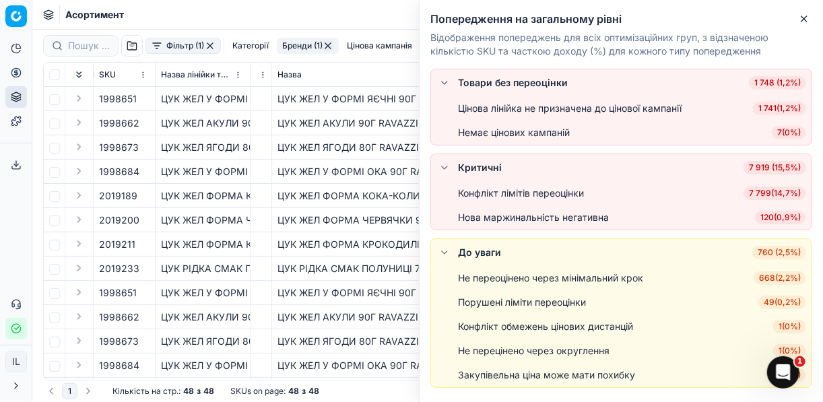
click at [369, 138] on td "ЦУК ЖЕЛ ЯГОДИ 80Г RAVAZZI" at bounding box center [365, 147] width 187 height 24
click at [802, 20] on icon "button" at bounding box center [803, 18] width 11 height 11
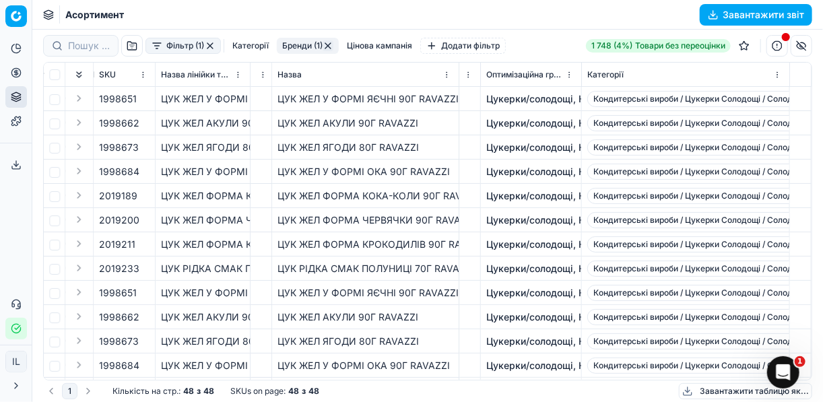
click at [799, 47] on button "button" at bounding box center [801, 46] width 22 height 22
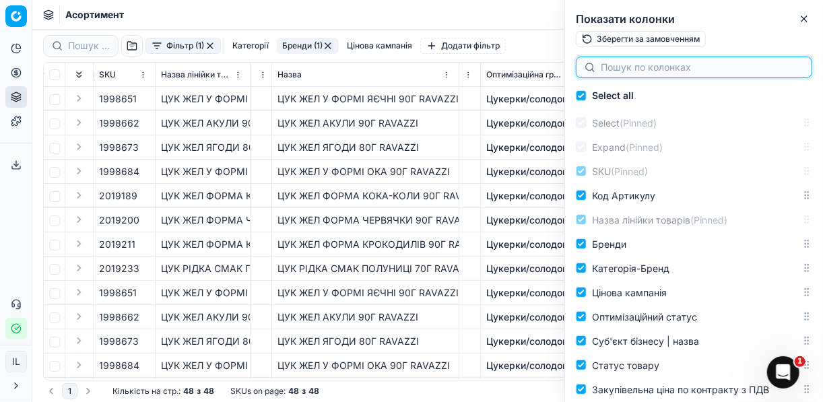
click at [641, 67] on input at bounding box center [701, 67] width 203 height 13
type input "w"
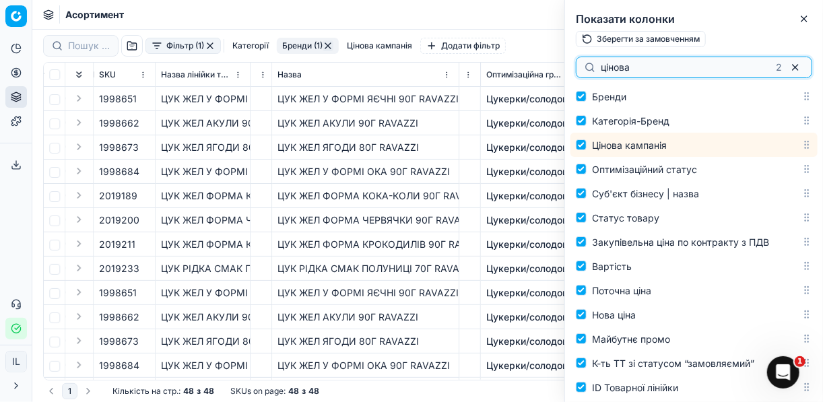
scroll to position [196, 0]
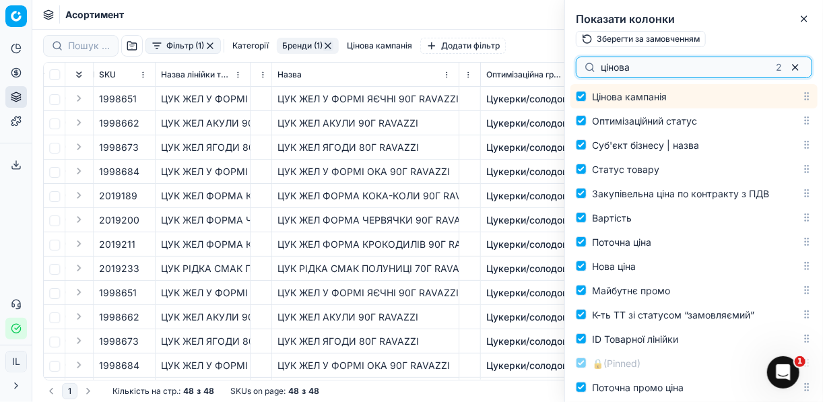
type input "цінова"
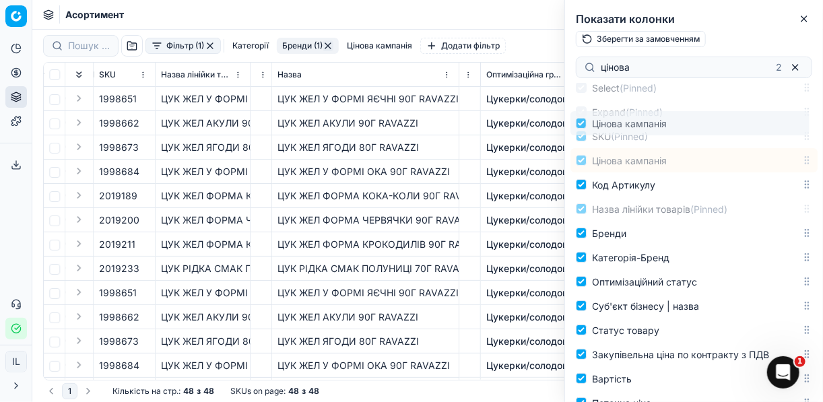
scroll to position [0, 0]
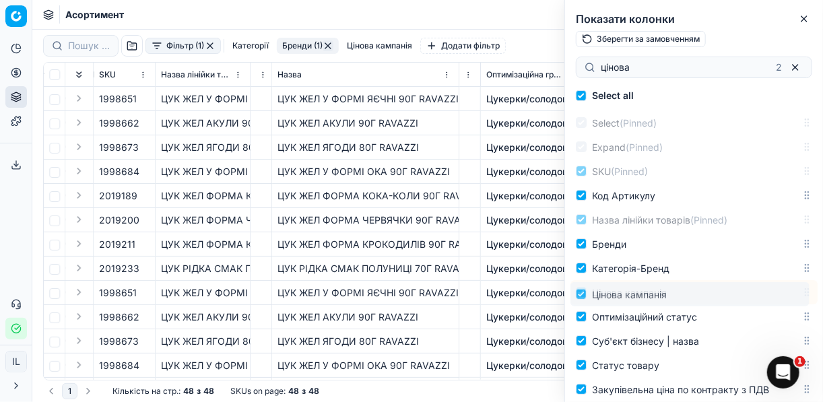
drag, startPoint x: 799, startPoint y: 98, endPoint x: 791, endPoint y: 296, distance: 198.1
click at [791, 296] on body "Pricing platform Аналітика Цінова оптимізація Асортимент продукції Шаблони Серв…" at bounding box center [411, 201] width 823 height 402
click at [806, 17] on icon "button" at bounding box center [803, 18] width 11 height 11
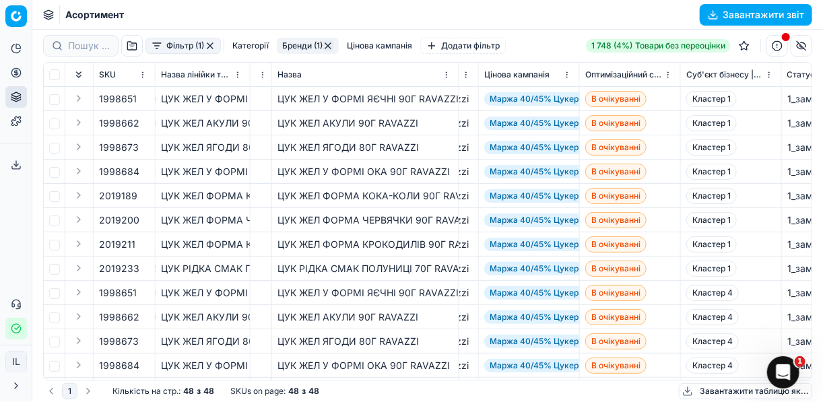
scroll to position [0, 320]
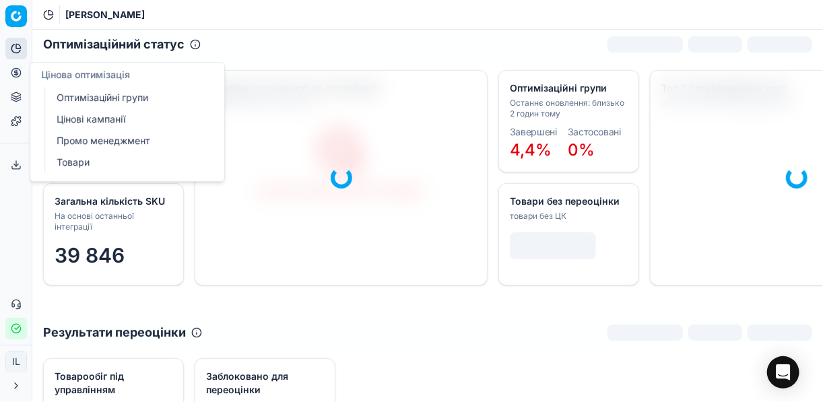
click at [16, 74] on icon at bounding box center [15, 72] width 3 height 3
drag, startPoint x: 75, startPoint y: 101, endPoint x: 82, endPoint y: 96, distance: 8.8
click at [75, 101] on link "Оптимізаційні групи" at bounding box center [129, 97] width 157 height 19
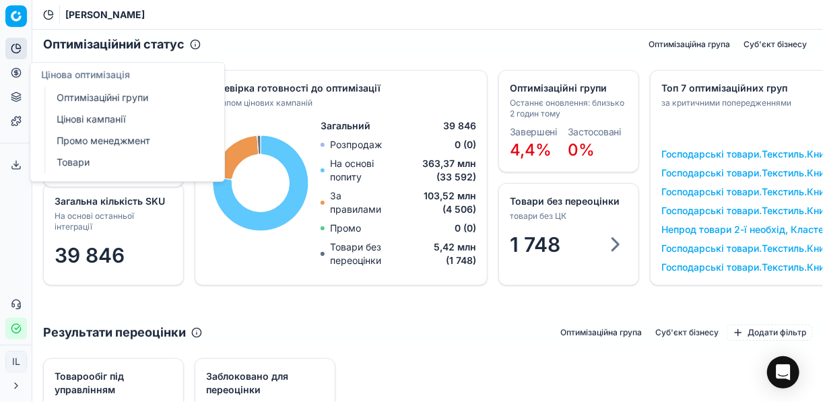
click at [144, 95] on link "Оптимізаційні групи" at bounding box center [129, 97] width 157 height 19
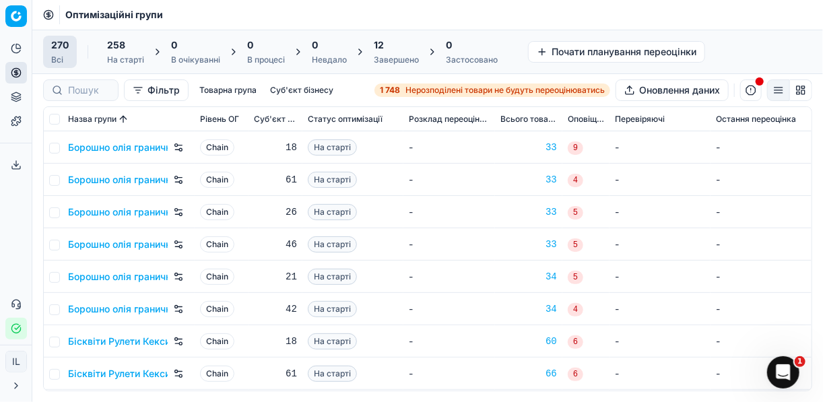
click at [400, 88] on div "1 748 Нерозподілені товари не будуть переоцінюватись" at bounding box center [492, 90] width 225 height 11
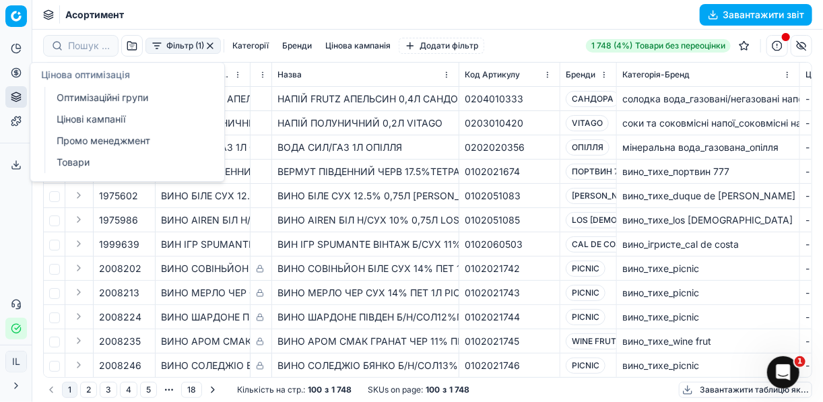
click at [75, 120] on link "Цінові кампанії" at bounding box center [129, 119] width 157 height 19
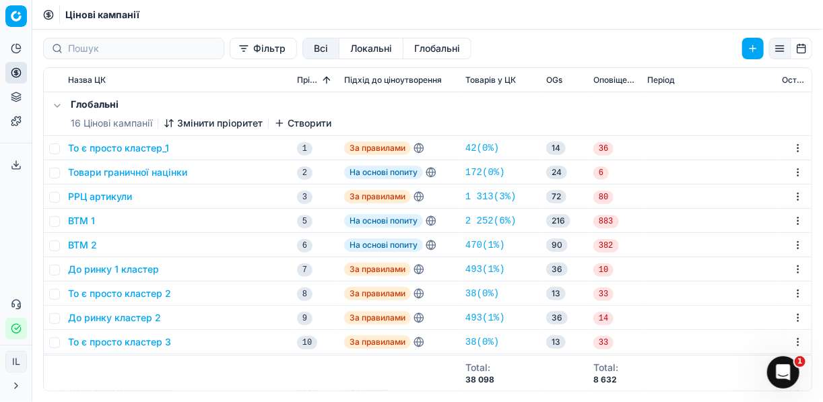
click at [230, 50] on button "Фільтр" at bounding box center [263, 49] width 67 height 22
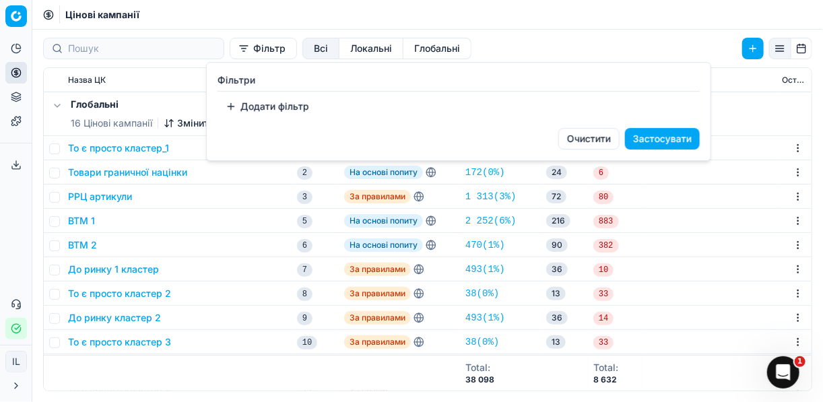
click at [234, 106] on button "Додати фільтр" at bounding box center [267, 107] width 100 height 22
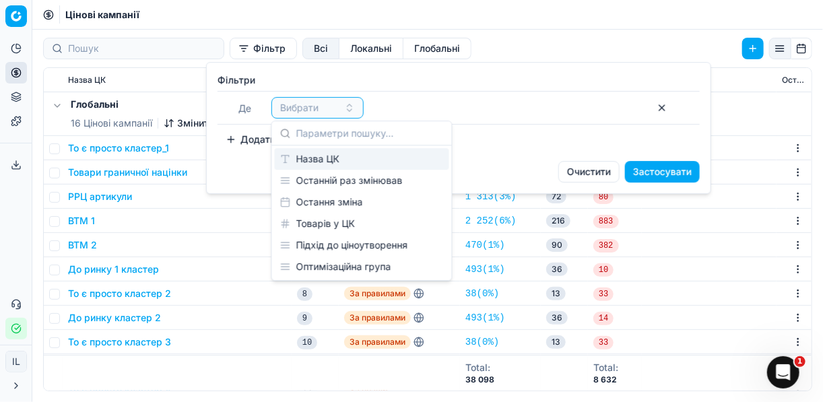
click at [316, 161] on div "Назва ЦК" at bounding box center [362, 159] width 174 height 22
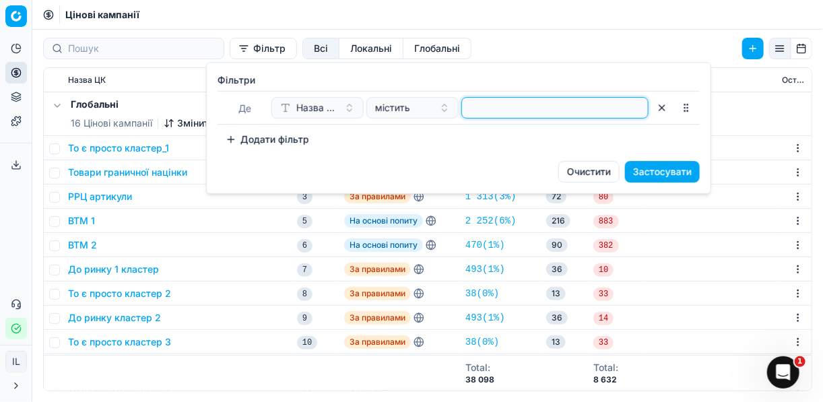
click at [468, 110] on input at bounding box center [554, 108] width 175 height 20
type input "солодо"
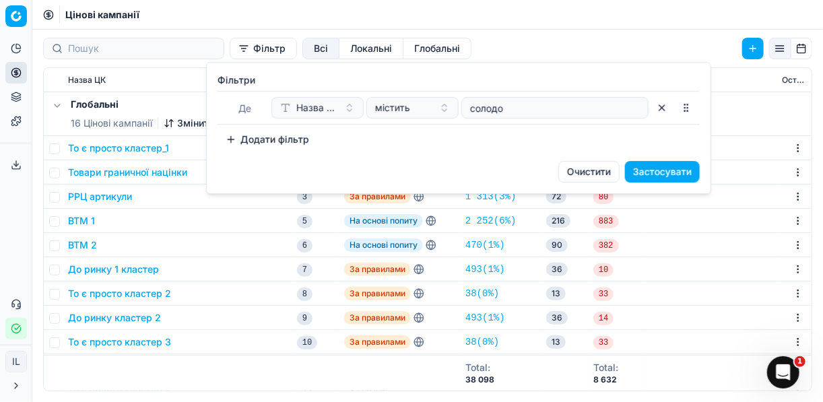
click at [648, 172] on button "Застосувати" at bounding box center [662, 172] width 75 height 22
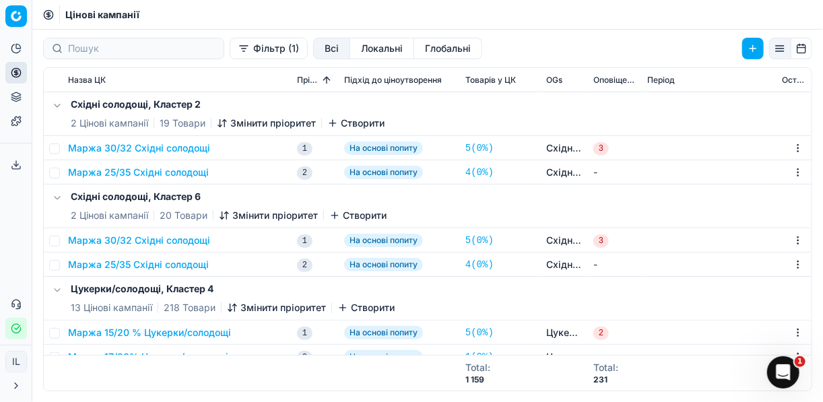
click at [230, 56] on button "Фільтр (1)" at bounding box center [269, 49] width 78 height 22
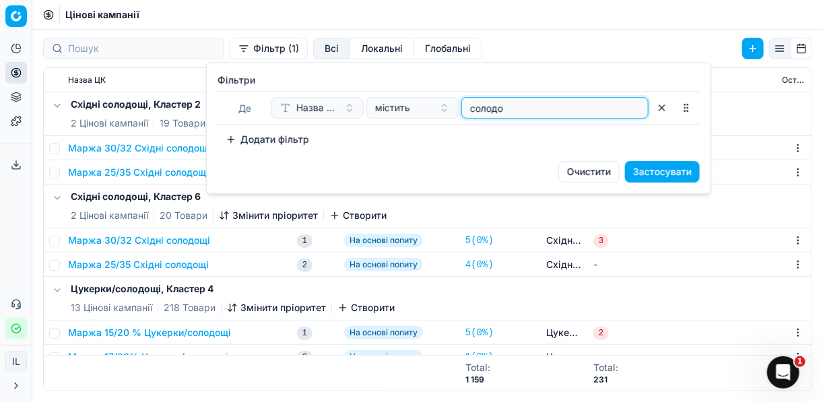
drag, startPoint x: 510, startPoint y: 110, endPoint x: 453, endPoint y: 107, distance: 57.3
click at [453, 107] on div "Назва ЦК містить солодо" at bounding box center [459, 108] width 377 height 22
type input "цукер"
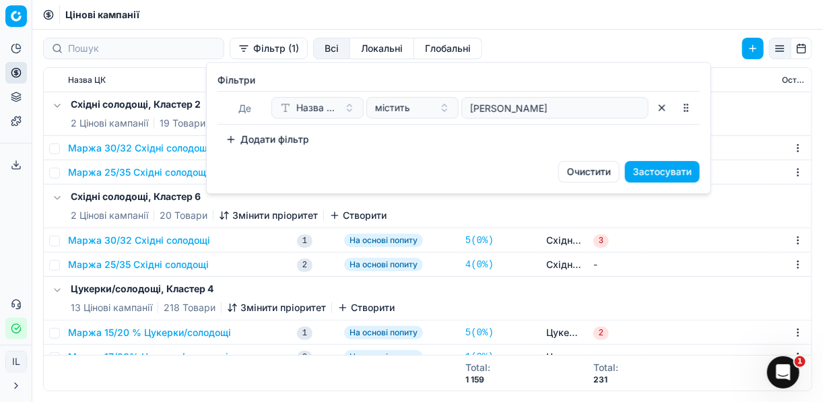
click at [671, 172] on button "Застосувати" at bounding box center [662, 172] width 75 height 22
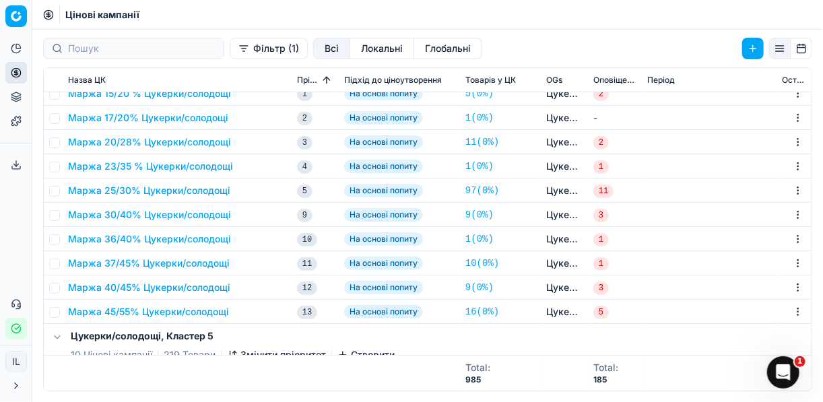
scroll to position [108, 0]
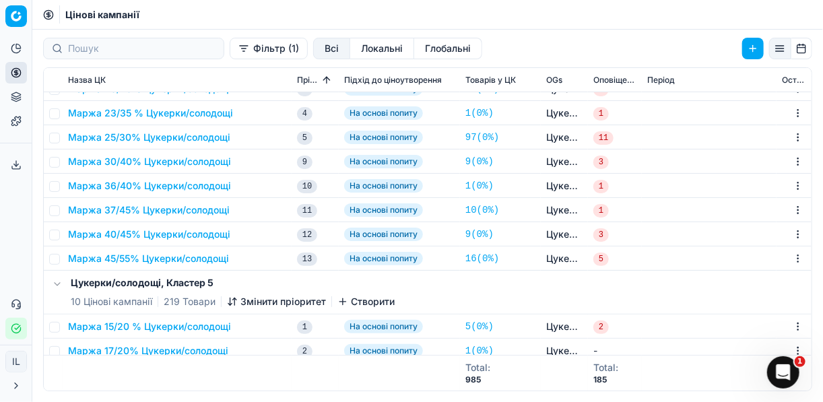
click at [139, 259] on button "Маржа 45/55% Цукерки/солодощі" at bounding box center [148, 258] width 161 height 13
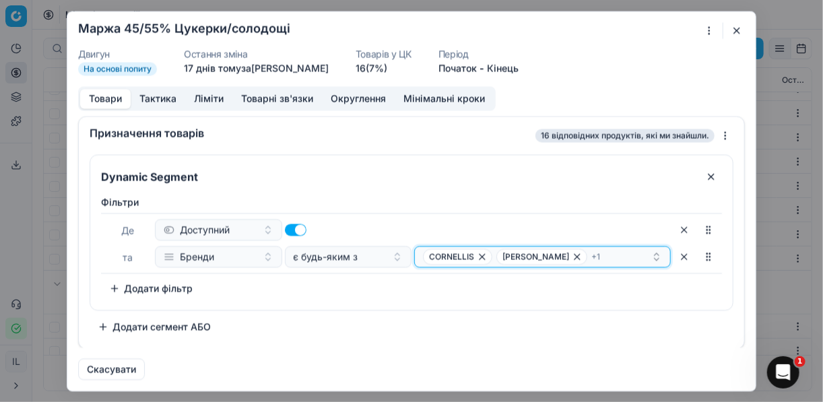
click at [594, 254] on div "CORNELLIS PEDRO + 1" at bounding box center [537, 256] width 228 height 16
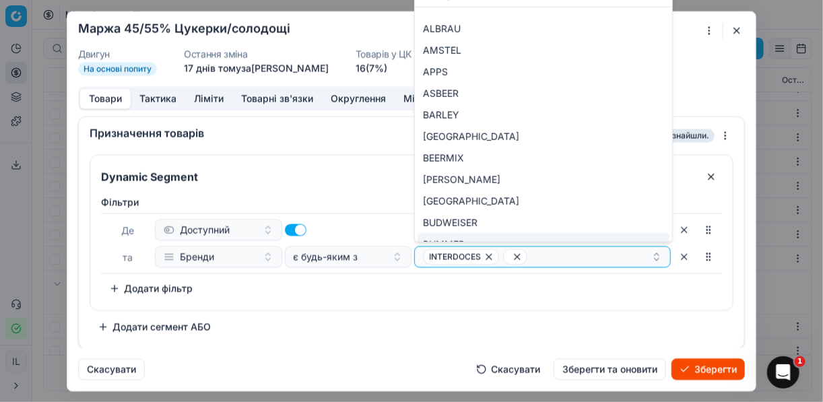
click at [578, 322] on div "Dynamic Segment Фiльтри Де Доступний та Бренди є будь-яким з INTERDOCES To pick…" at bounding box center [411, 245] width 643 height 183
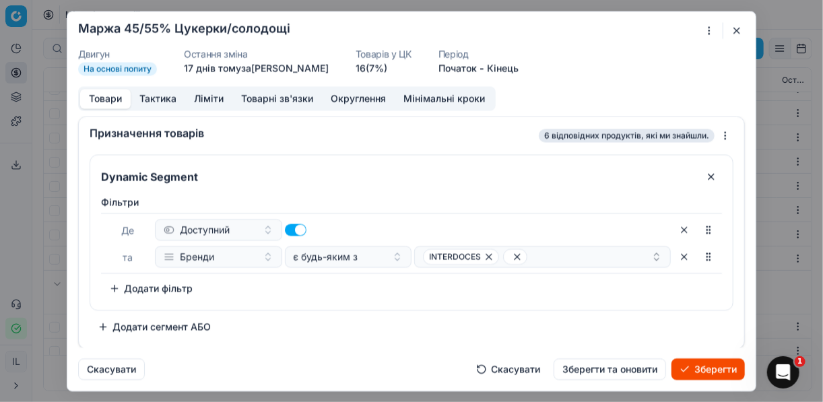
click at [496, 365] on button "Скасувати" at bounding box center [508, 369] width 80 height 22
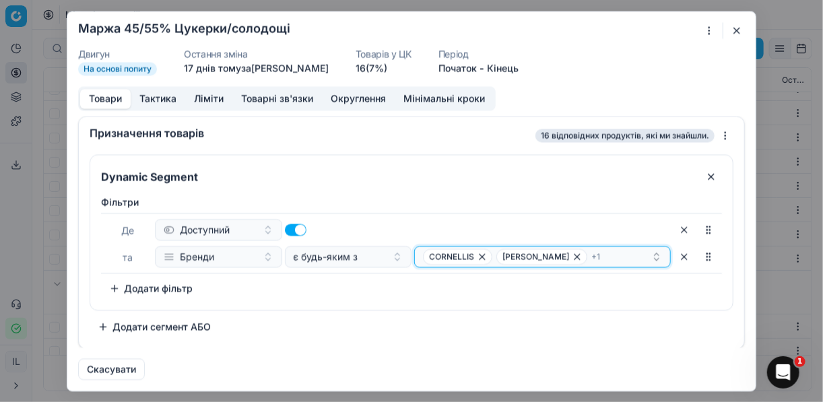
click at [591, 254] on div "CORNELLIS PEDRO + 1" at bounding box center [537, 256] width 228 height 16
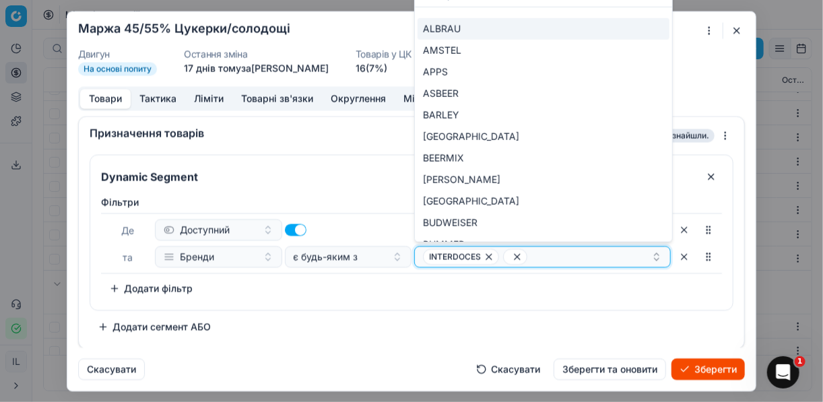
click at [438, 251] on span "INTERDOCES" at bounding box center [455, 256] width 52 height 11
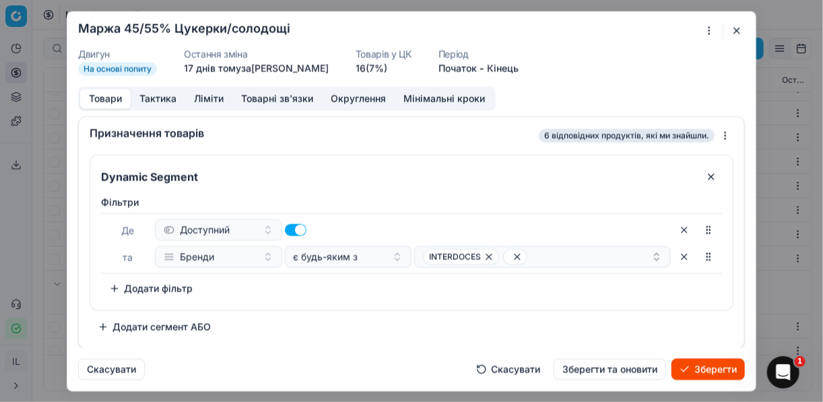
click at [505, 370] on button "Скасувати" at bounding box center [508, 369] width 80 height 22
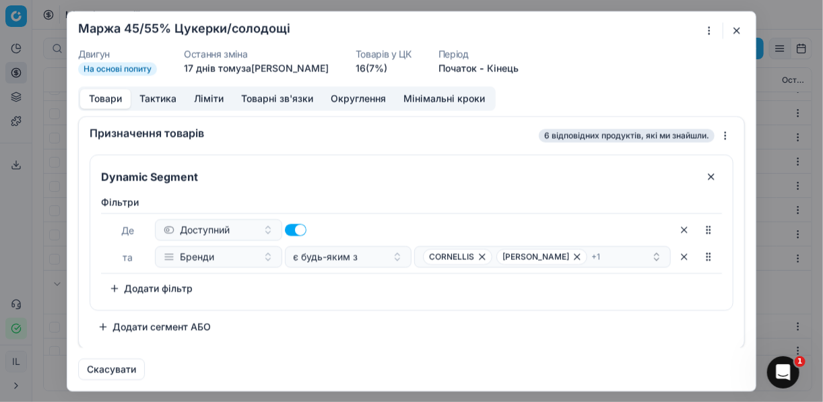
click at [488, 324] on div "Dynamic Segment Фiльтри Де Доступний та Бренди є будь-яким з CORNELLIS PEDRO + …" at bounding box center [411, 245] width 643 height 183
click at [656, 254] on icon "button" at bounding box center [656, 256] width 11 height 11
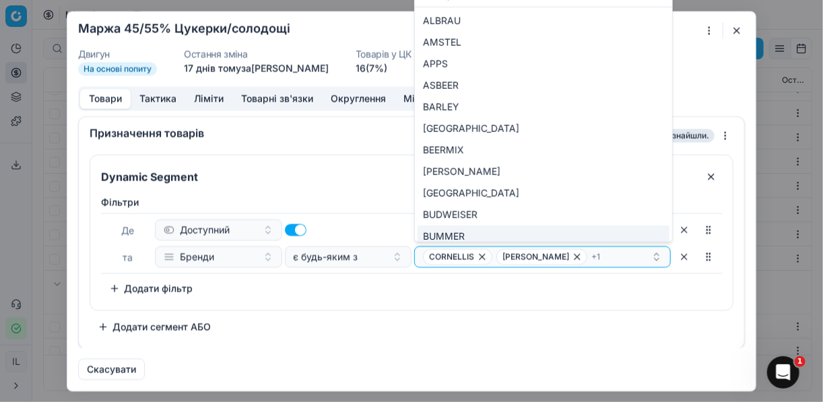
click at [609, 316] on div "Dynamic Segment Фiльтри Де Доступний та Бренди є будь-яким з CORNELLIS PEDRO + …" at bounding box center [411, 245] width 643 height 183
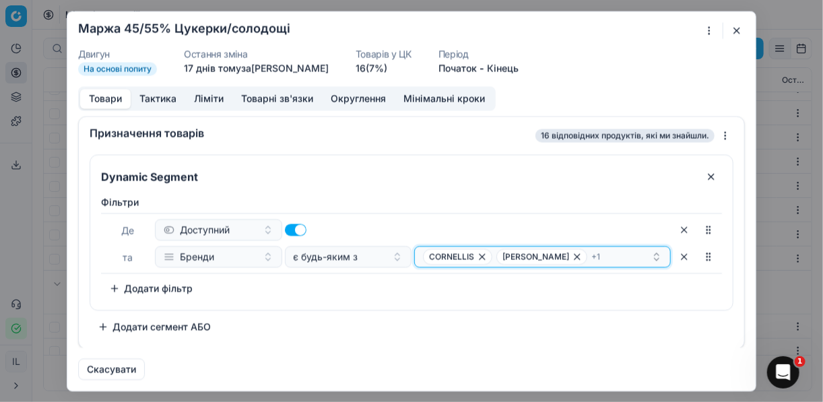
click at [633, 260] on div "CORNELLIS PEDRO + 1" at bounding box center [537, 256] width 228 height 16
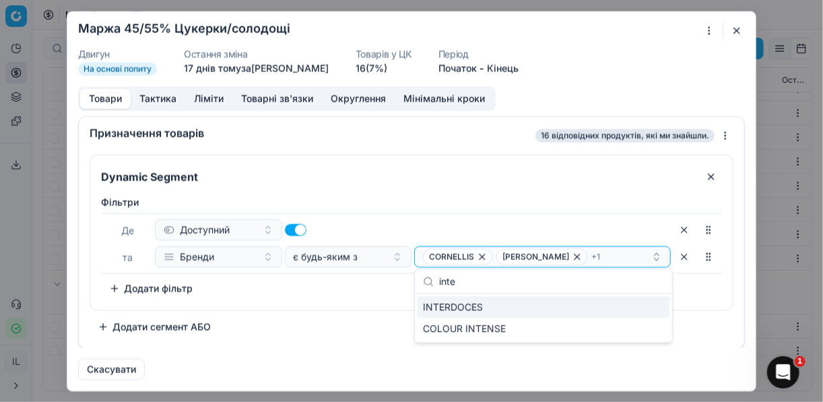
type input "inte"
click at [478, 310] on span "INTERDOCES" at bounding box center [453, 306] width 60 height 13
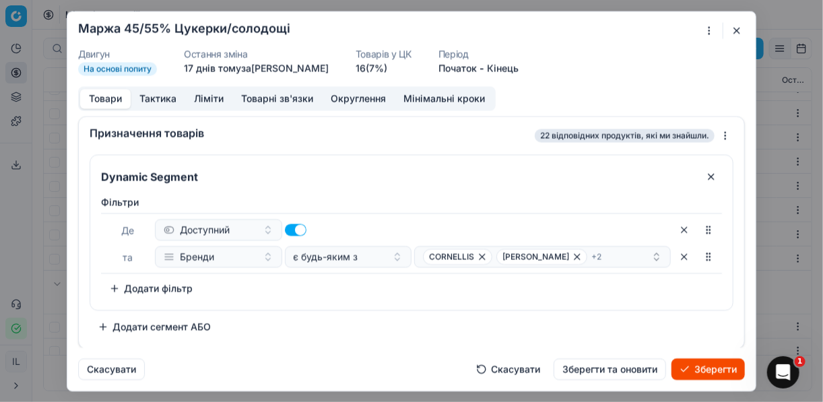
click at [718, 366] on button "Зберегти" at bounding box center [707, 369] width 73 height 22
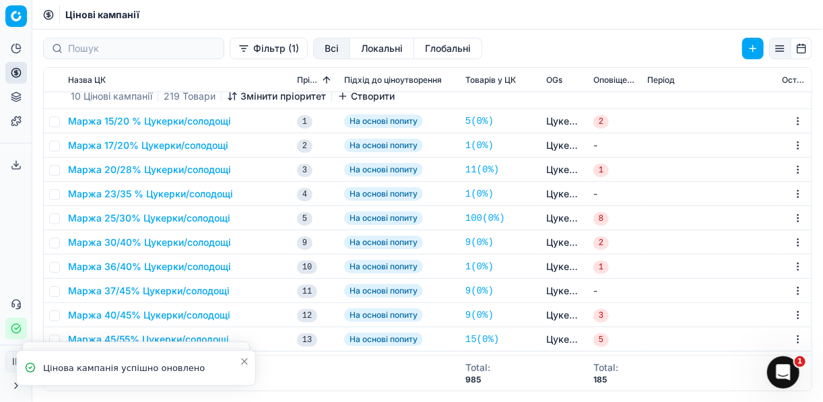
scroll to position [377, 0]
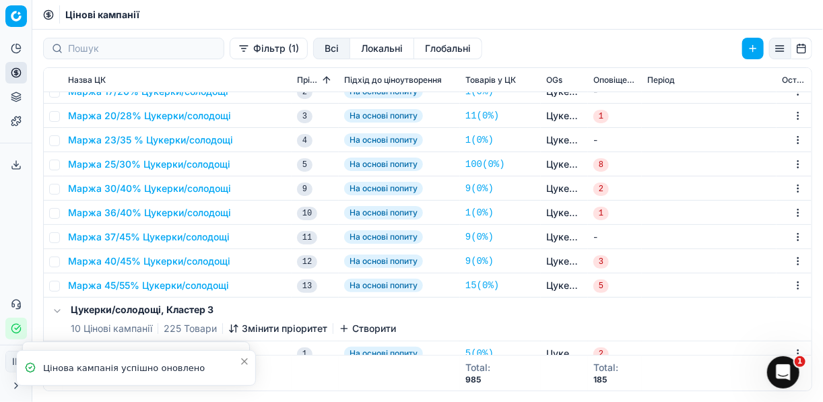
click at [172, 283] on button "Маржа 45/55% Цукерки/солодощі" at bounding box center [148, 285] width 161 height 13
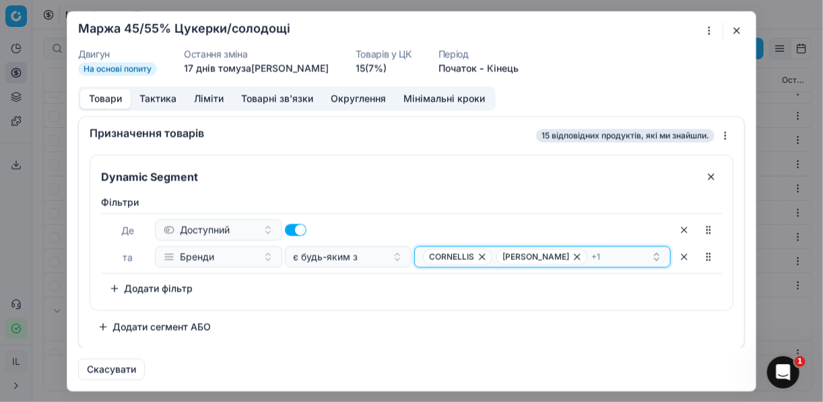
click at [635, 258] on div "CORNELLIS PEDRO + 1" at bounding box center [537, 256] width 228 height 16
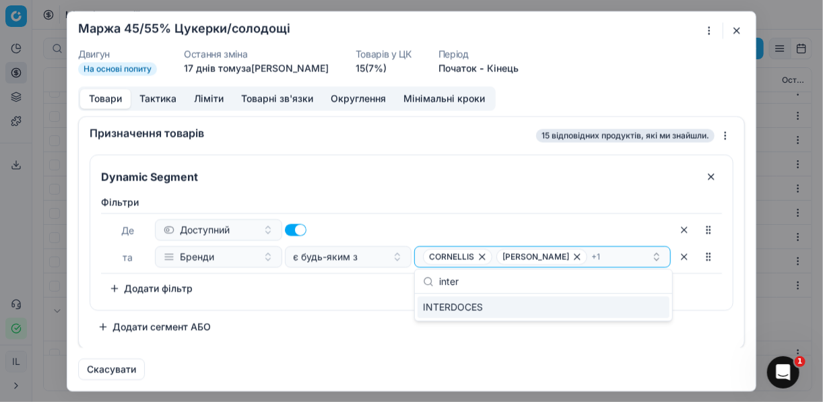
type input "inter"
click at [468, 314] on div "INTERDOCES" at bounding box center [543, 307] width 252 height 22
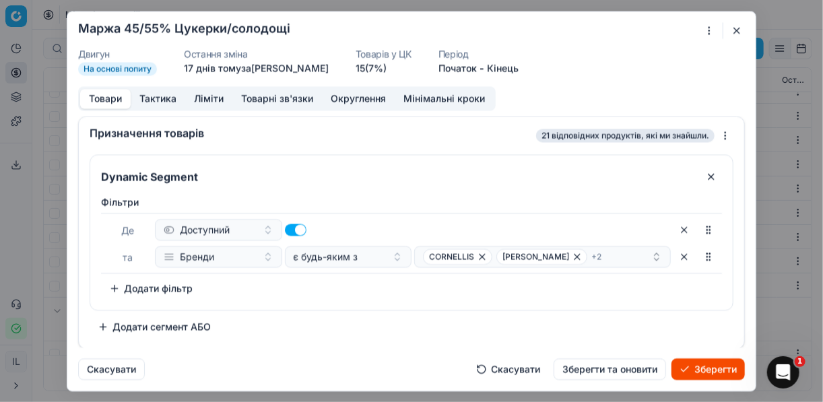
click at [695, 371] on button "Зберегти" at bounding box center [707, 369] width 73 height 22
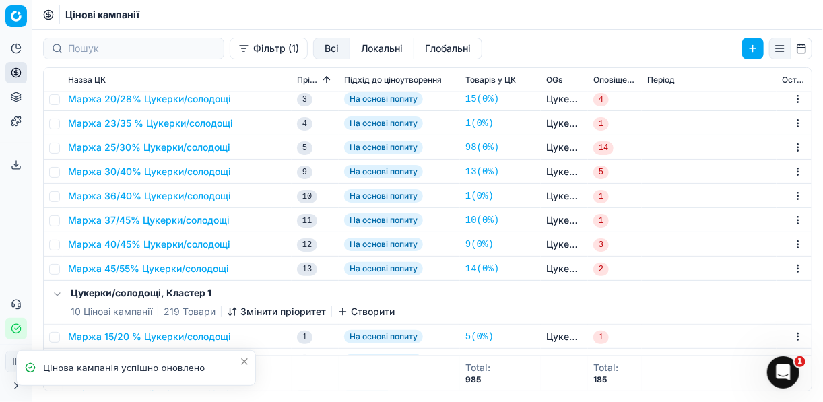
scroll to position [754, 0]
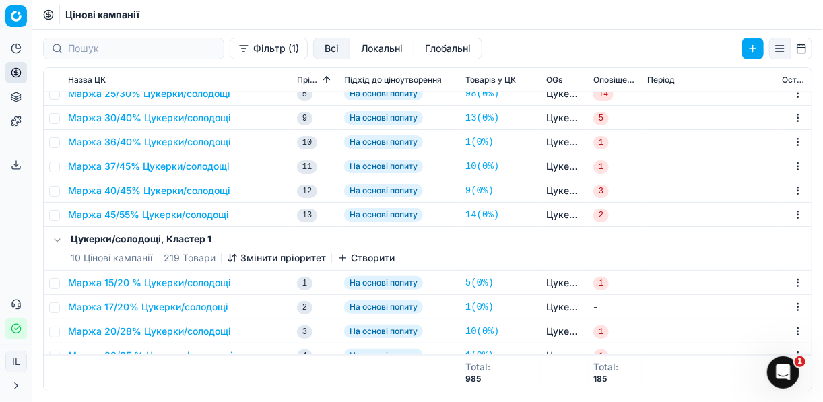
click at [163, 215] on button "Маржа 45/55% Цукерки/солодощі" at bounding box center [148, 214] width 161 height 13
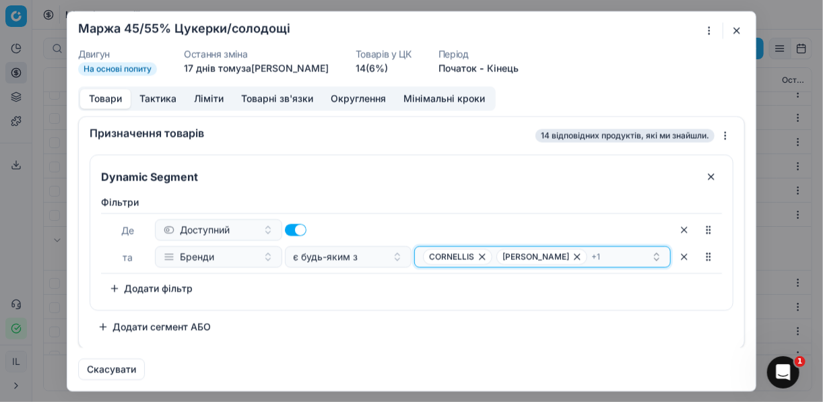
click at [640, 264] on button "CORNELLIS PEDRO + 1" at bounding box center [542, 257] width 256 height 22
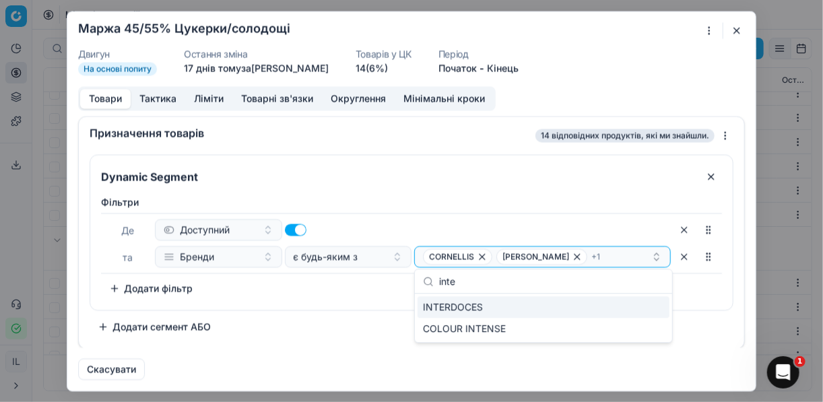
type input "inte"
click at [481, 310] on span "INTERDOCES" at bounding box center [453, 306] width 60 height 13
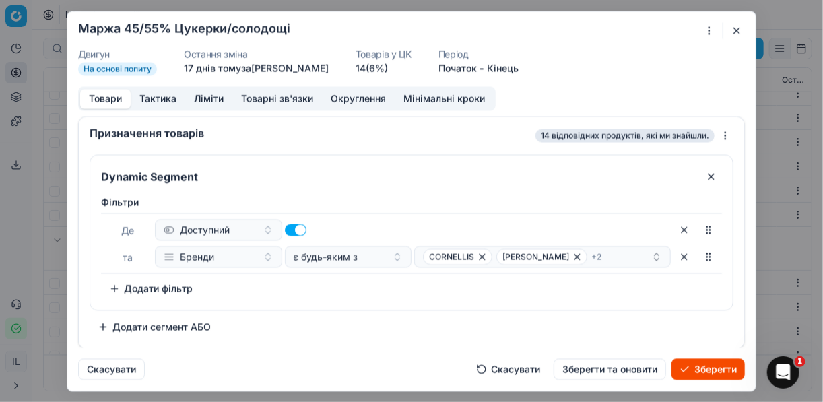
click at [705, 368] on button "Зберегти" at bounding box center [707, 369] width 73 height 22
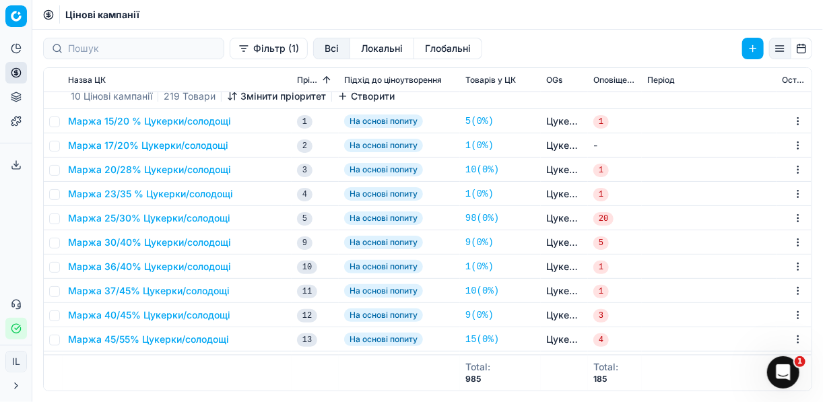
scroll to position [1023, 0]
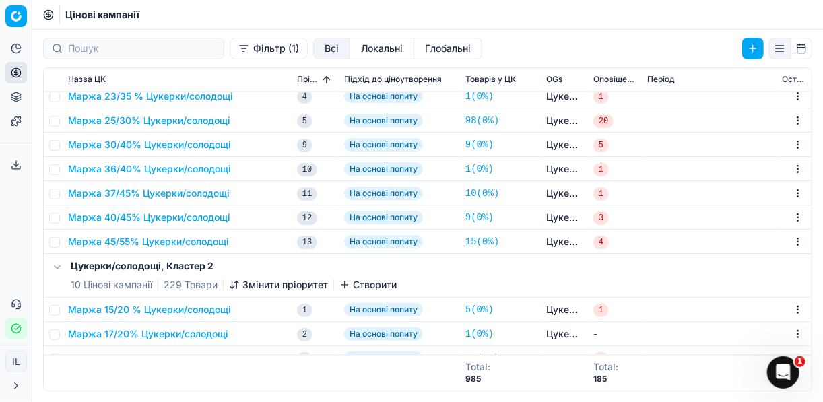
click at [221, 238] on button "Маржа 45/55% Цукерки/солодощі" at bounding box center [148, 241] width 161 height 13
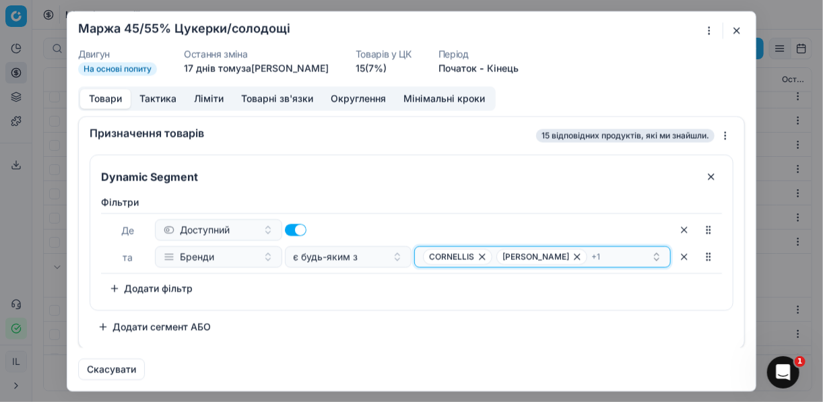
click at [645, 258] on div "CORNELLIS PEDRO + 1" at bounding box center [537, 256] width 228 height 16
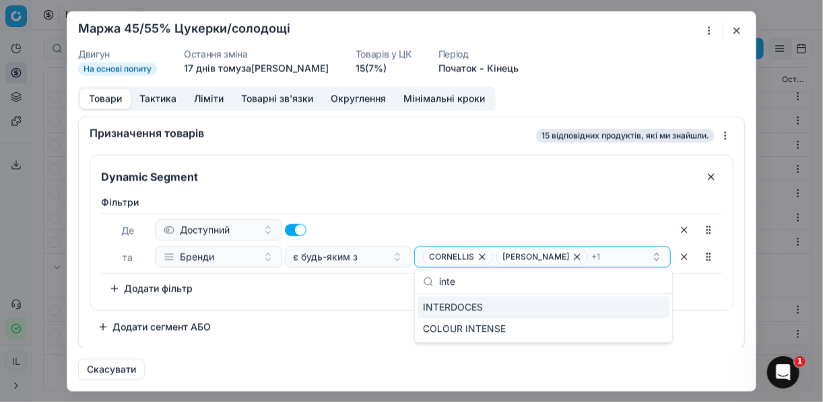
type input "inte"
click at [477, 307] on span "INTERDOCES" at bounding box center [453, 306] width 60 height 13
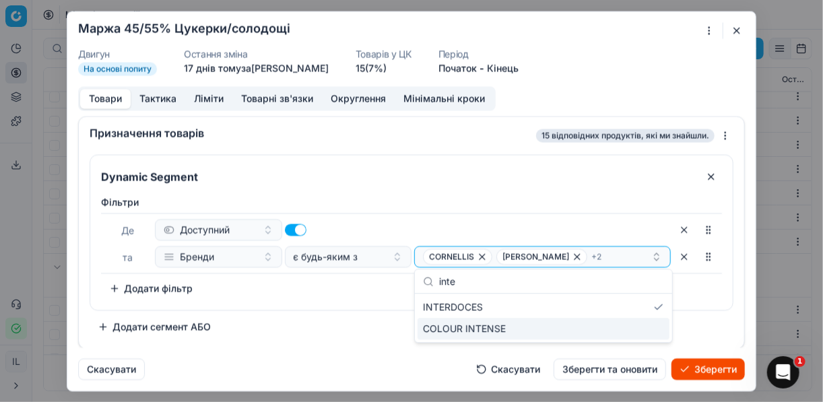
click at [715, 372] on button "Зберегти" at bounding box center [707, 369] width 73 height 22
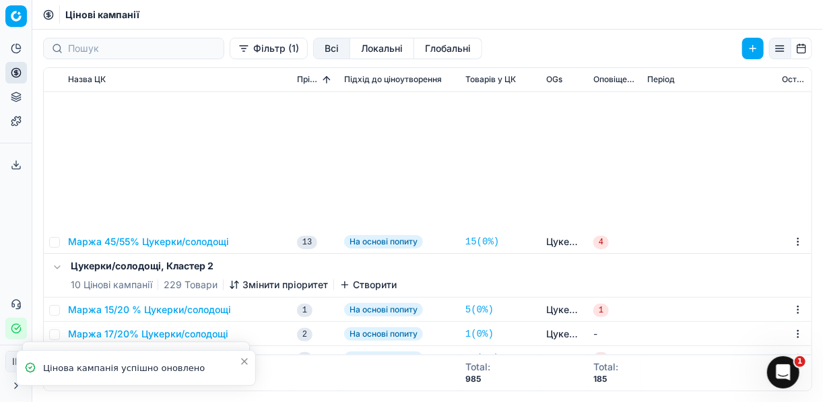
scroll to position [1346, 0]
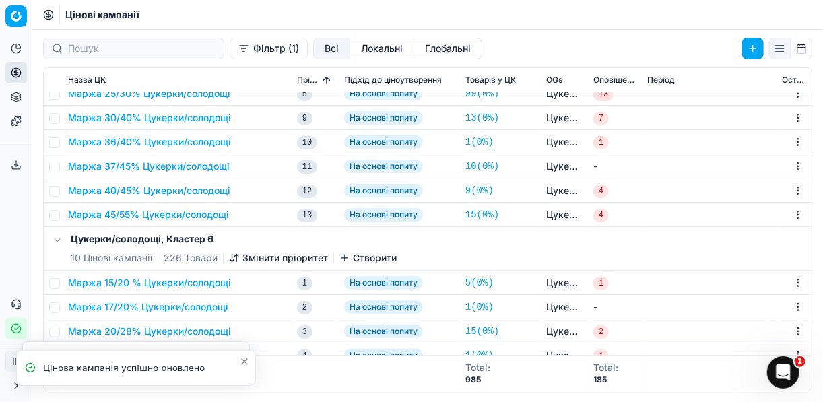
click at [168, 217] on button "Маржа 45/55% Цукерки/солодощі" at bounding box center [148, 214] width 161 height 13
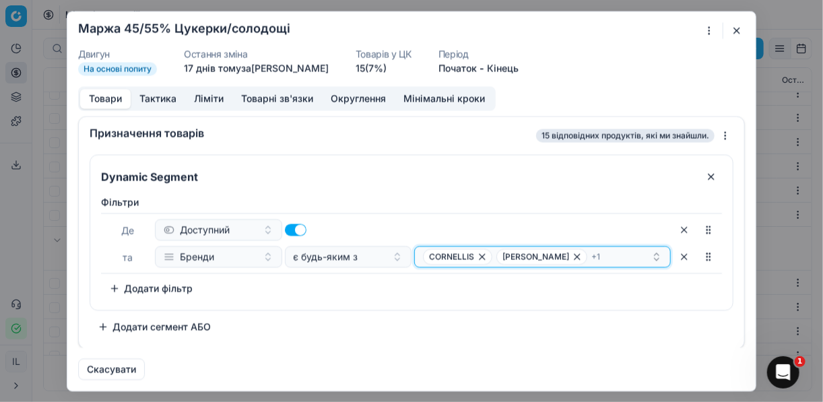
click at [635, 258] on div "CORNELLIS PEDRO + 1" at bounding box center [537, 256] width 228 height 16
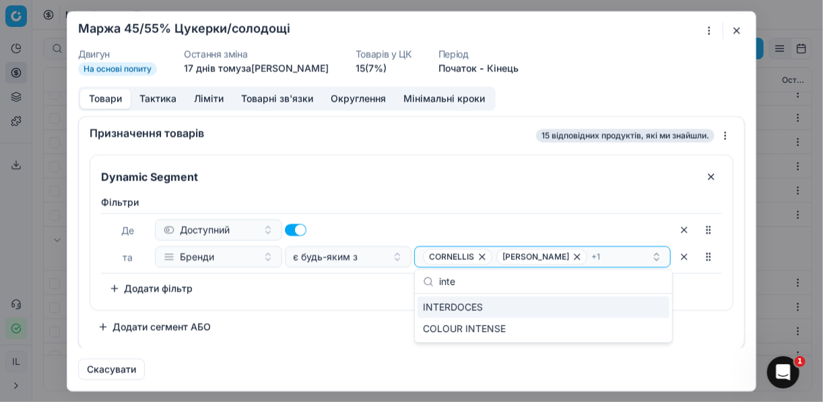
type input "inte"
click at [485, 307] on div "INTERDOCES" at bounding box center [543, 307] width 252 height 22
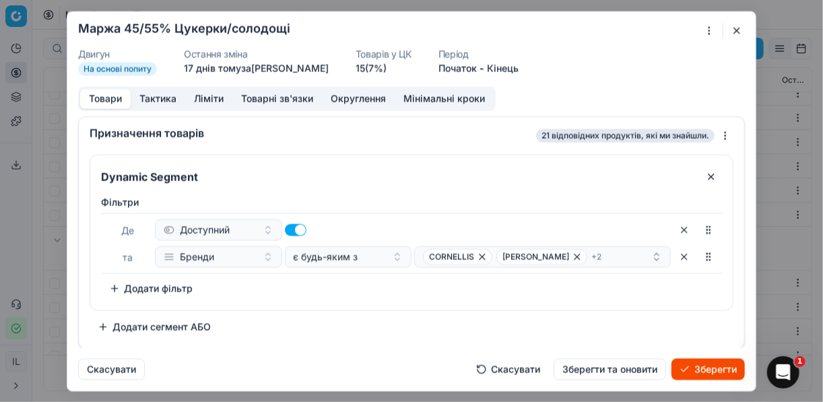
click at [689, 369] on button "Зберегти" at bounding box center [707, 369] width 73 height 22
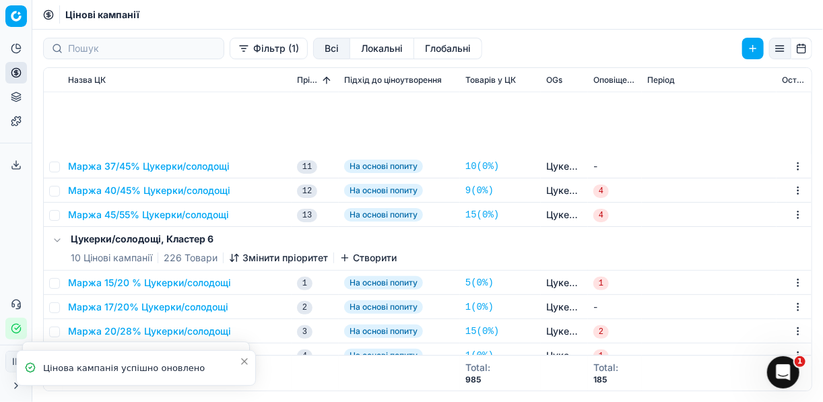
scroll to position [1503, 0]
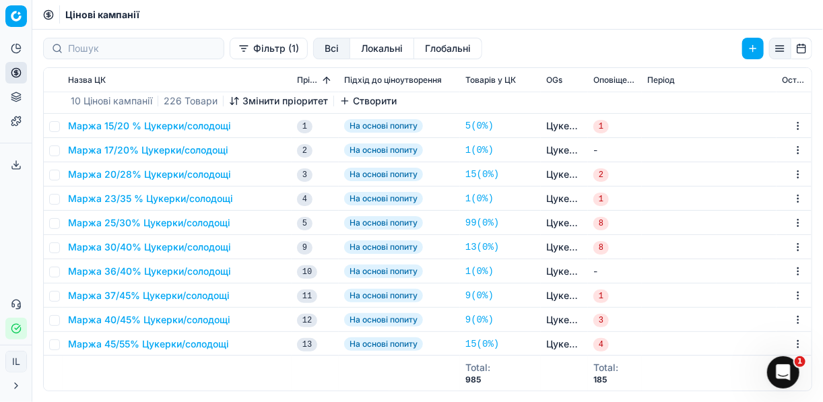
click at [167, 386] on li "Цінова кампанія успішно оновлено" at bounding box center [136, 404] width 240 height 36
drag, startPoint x: 167, startPoint y: 343, endPoint x: 130, endPoint y: 343, distance: 37.0
click at [130, 343] on button "Маржа 45/55% Цукерки/солодощі" at bounding box center [148, 343] width 161 height 13
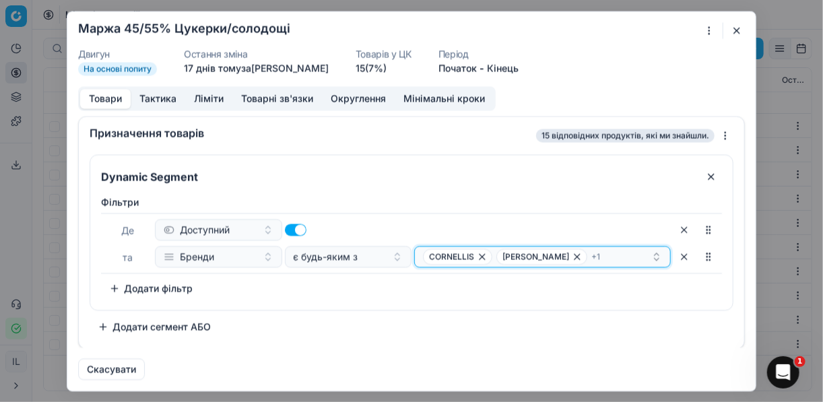
click at [652, 253] on icon "button" at bounding box center [656, 256] width 11 height 11
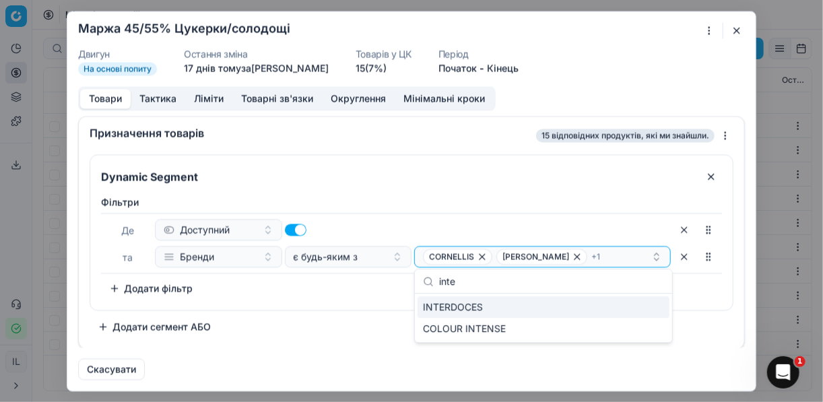
type input "inte"
click at [475, 306] on span "INTERDOCES" at bounding box center [453, 306] width 60 height 13
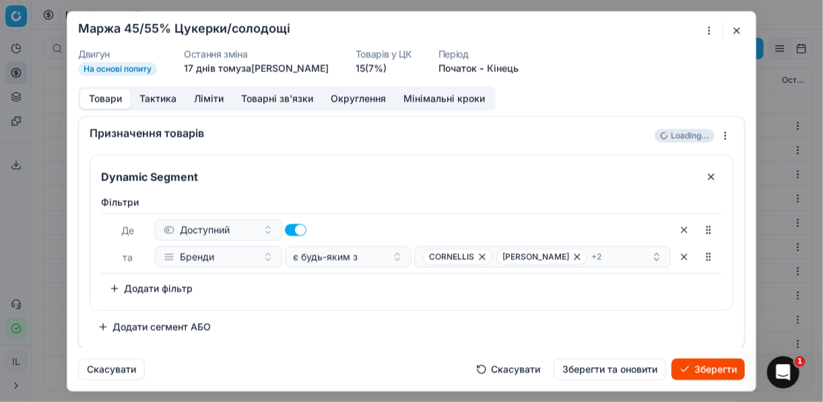
click at [710, 369] on button "Зберегти" at bounding box center [707, 369] width 73 height 22
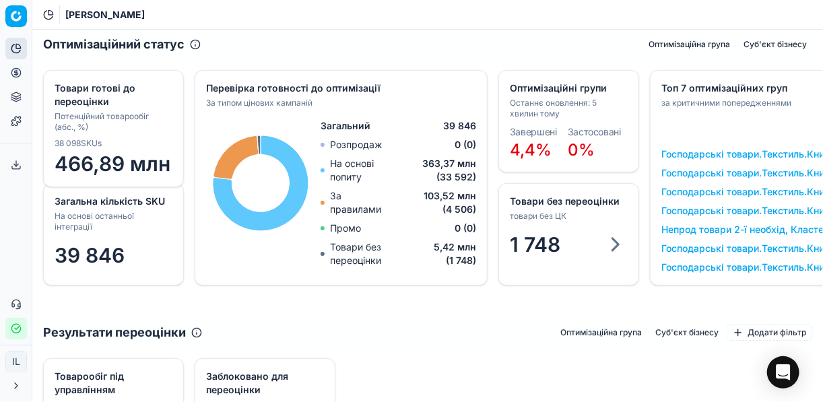
click at [15, 70] on icon at bounding box center [16, 72] width 11 height 11
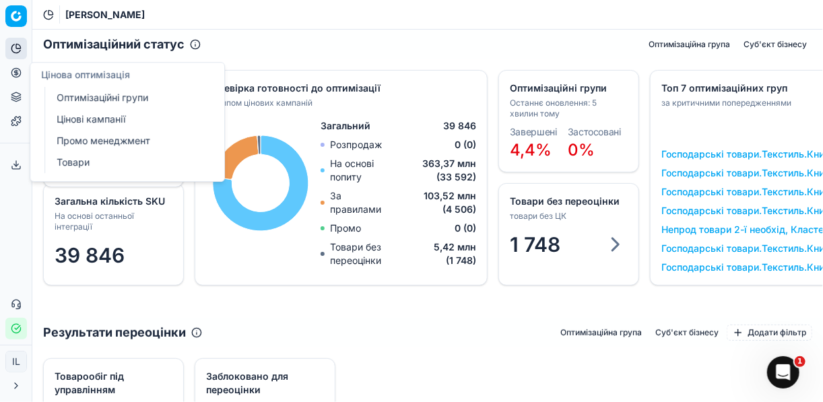
click at [71, 98] on link "Оптимізаційні групи" at bounding box center [129, 97] width 157 height 19
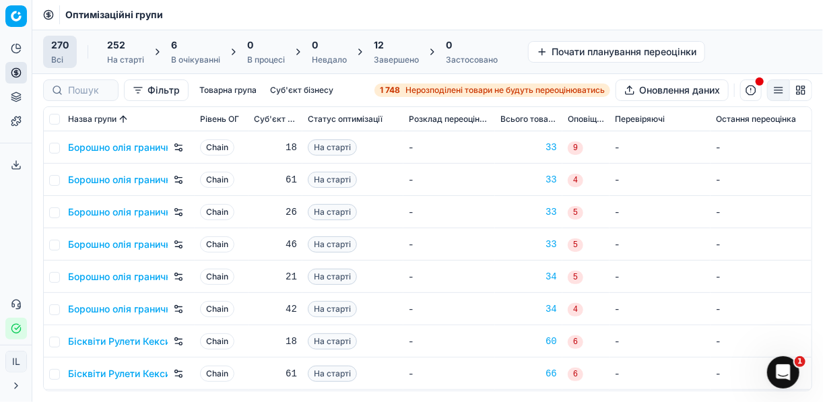
click at [195, 49] on div "6" at bounding box center [195, 44] width 49 height 13
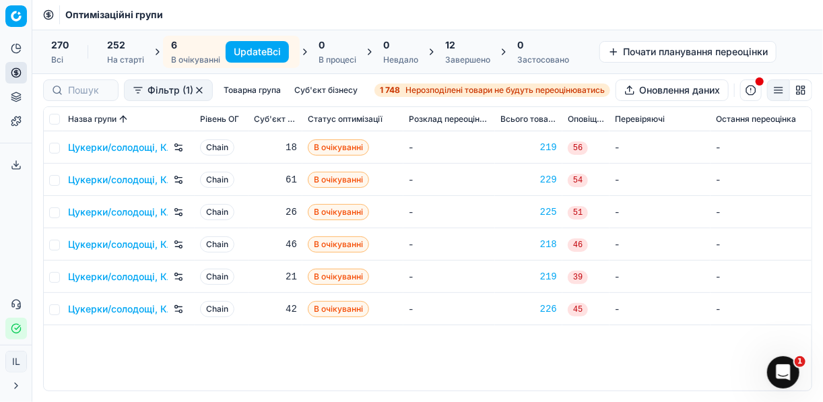
click at [248, 53] on button "Update Всі" at bounding box center [256, 52] width 63 height 22
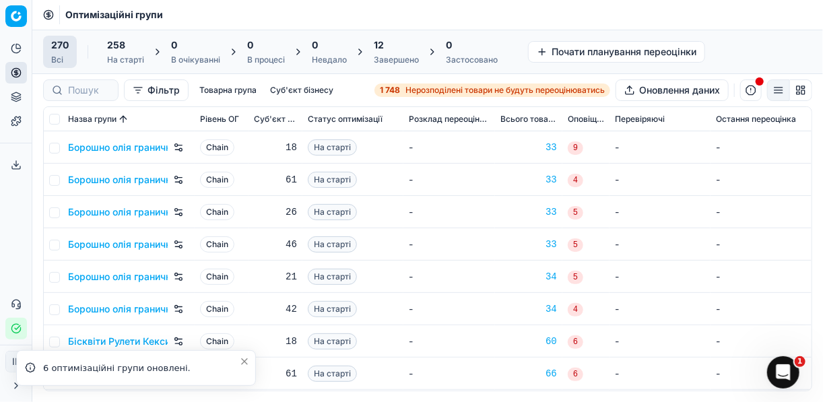
click at [396, 92] on strong "1 748" at bounding box center [390, 90] width 20 height 11
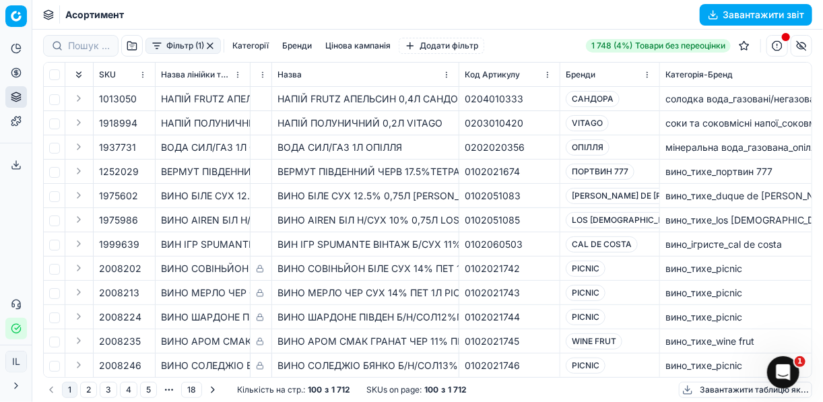
click at [156, 52] on button "Фільтр (1)" at bounding box center [182, 46] width 75 height 16
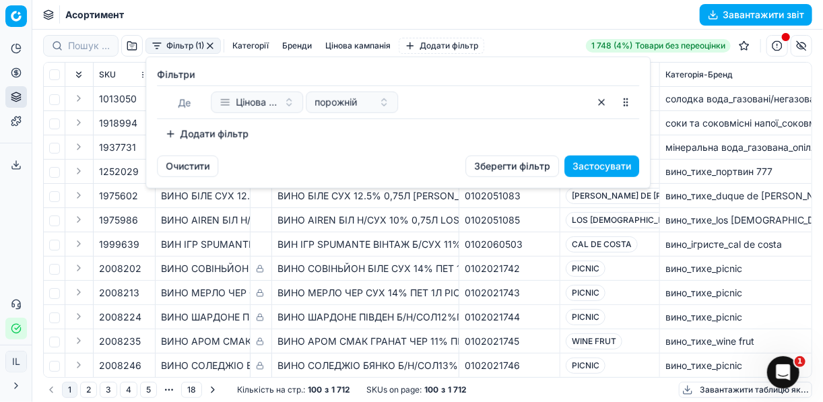
click at [175, 133] on button "Додати фільтр" at bounding box center [207, 134] width 100 height 22
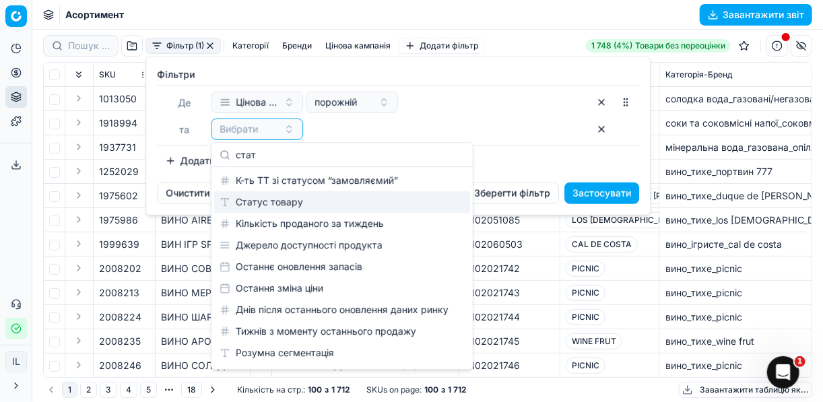
type input "стат"
click at [285, 197] on div "Статус товару" at bounding box center [342, 202] width 256 height 22
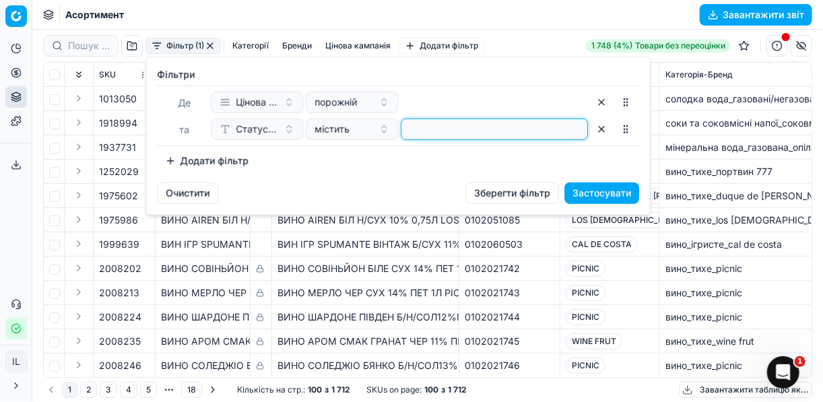
click at [437, 125] on input at bounding box center [494, 129] width 175 height 20
type input "1"
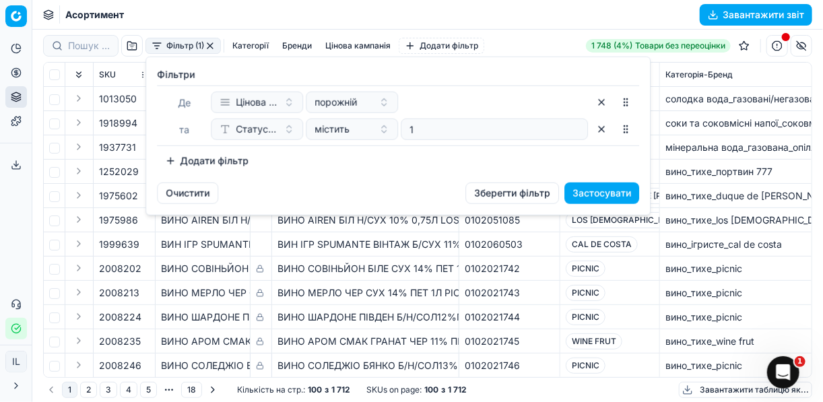
click at [171, 156] on button "Додати фільтр" at bounding box center [207, 161] width 100 height 22
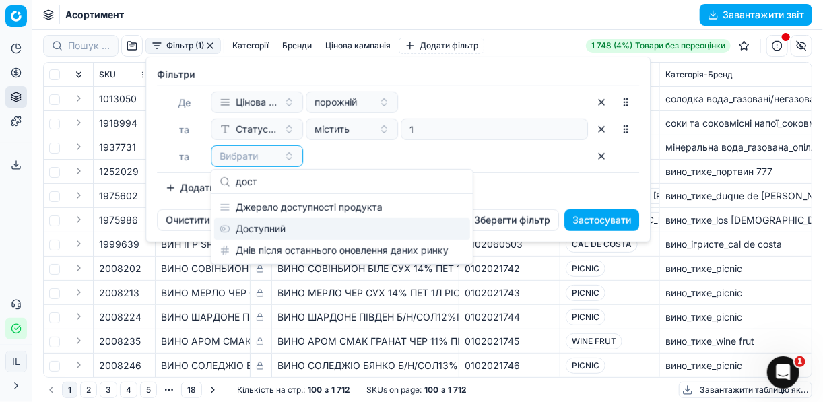
type input "дост"
click at [257, 224] on div "Доступний" at bounding box center [342, 229] width 256 height 22
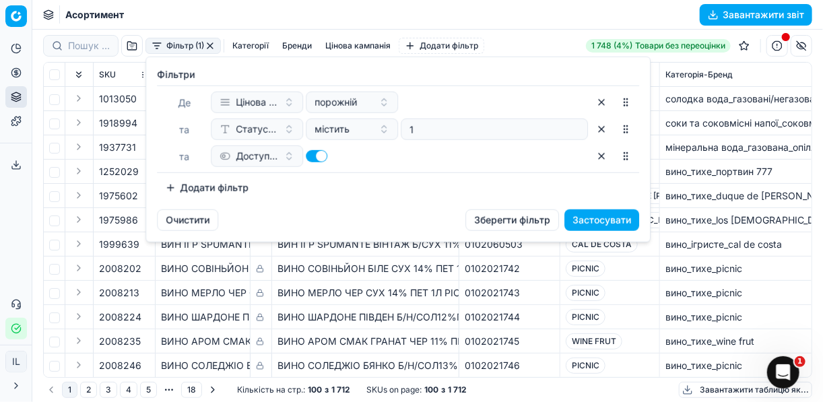
click at [173, 184] on button "Додати фільтр" at bounding box center [207, 188] width 100 height 22
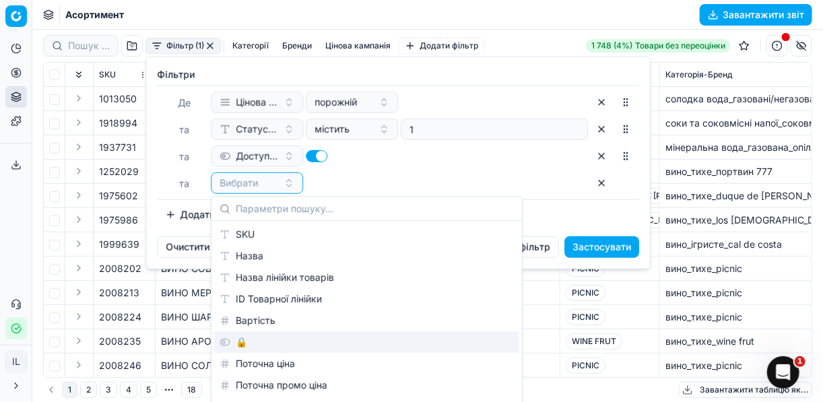
click at [241, 344] on div "🔒" at bounding box center [366, 342] width 305 height 22
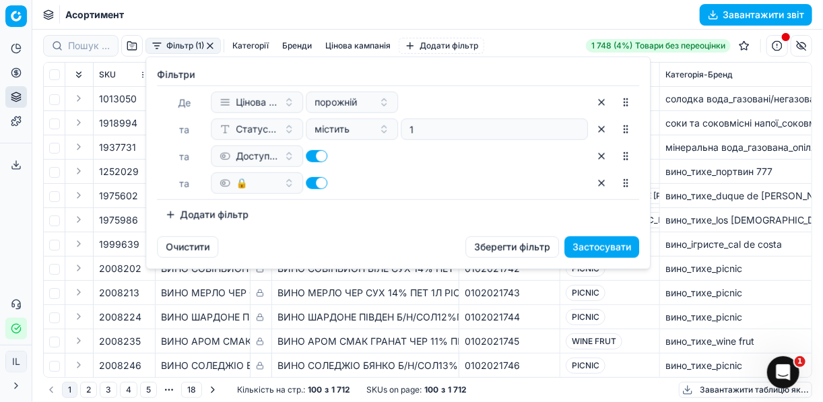
click at [307, 180] on button "button" at bounding box center [317, 183] width 22 height 12
checkbox input "false"
click at [608, 250] on button "Застосувати" at bounding box center [601, 247] width 75 height 22
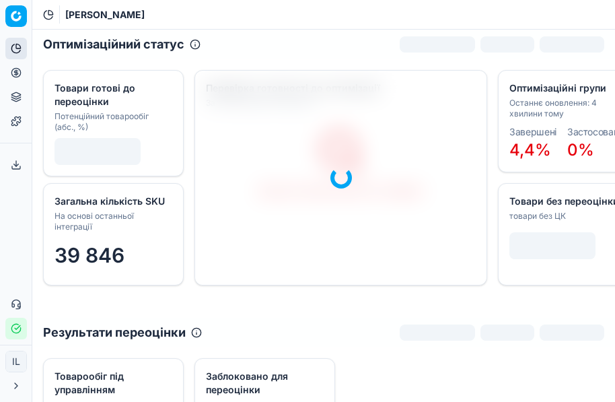
click at [12, 73] on icon at bounding box center [16, 72] width 11 height 11
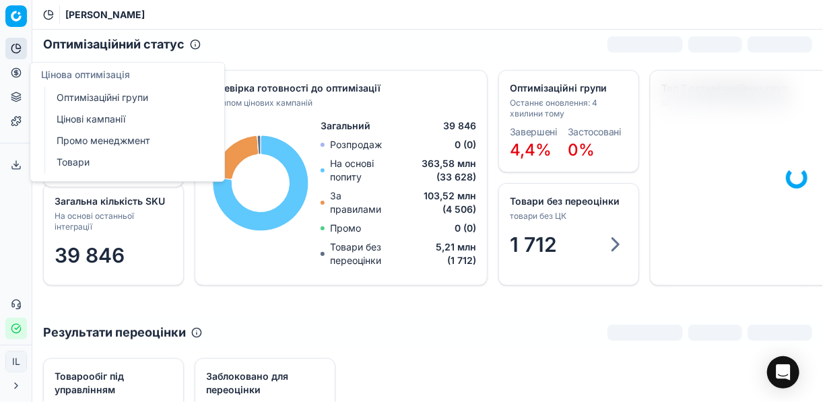
click at [102, 124] on link "Цінові кампанії" at bounding box center [129, 119] width 157 height 19
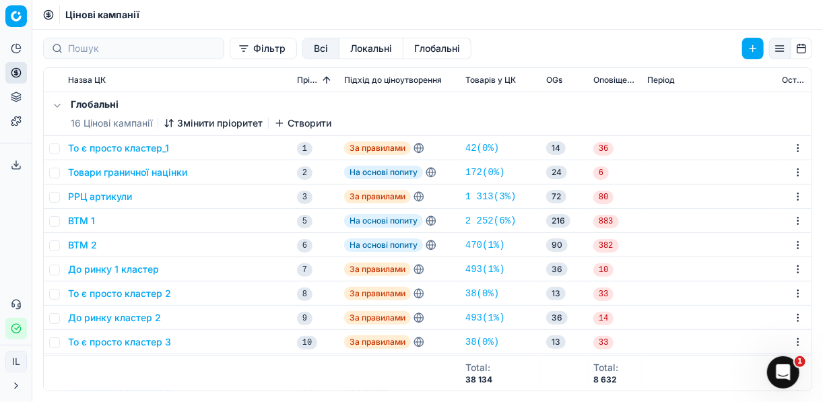
click at [230, 48] on button "Фільтр" at bounding box center [263, 49] width 67 height 22
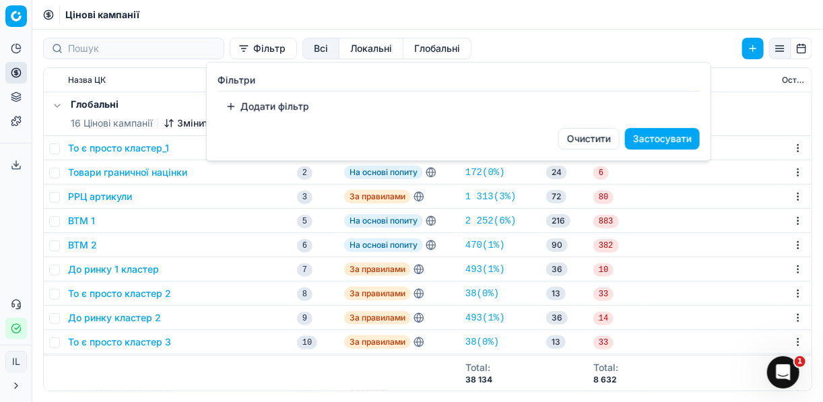
click at [238, 110] on button "Додати фільтр" at bounding box center [267, 107] width 100 height 22
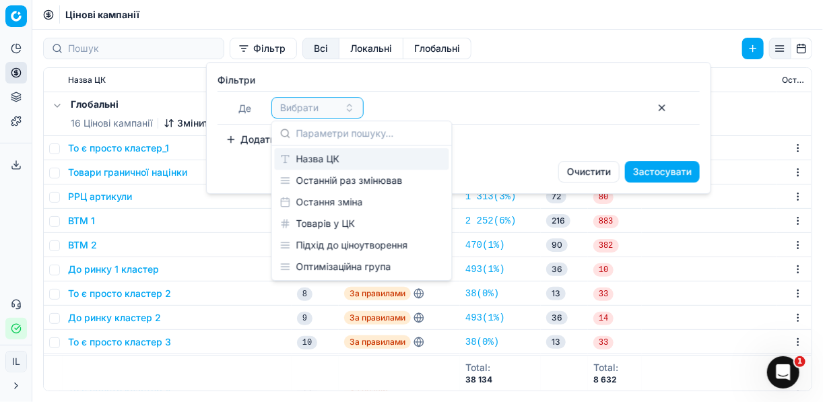
click at [334, 160] on div "Назва ЦК" at bounding box center [362, 159] width 174 height 22
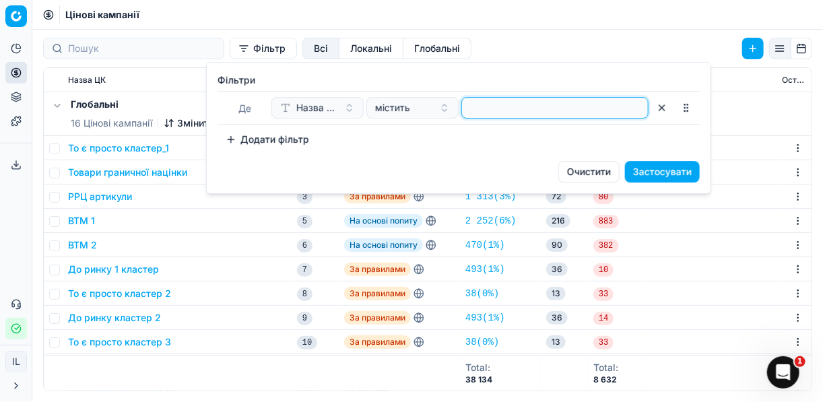
click at [526, 109] on input at bounding box center [554, 108] width 175 height 20
type input "цук"
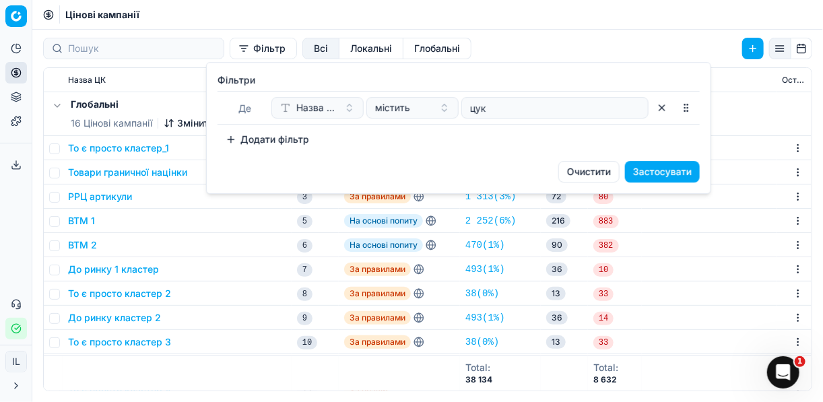
click at [615, 170] on button "Застосувати" at bounding box center [662, 172] width 75 height 22
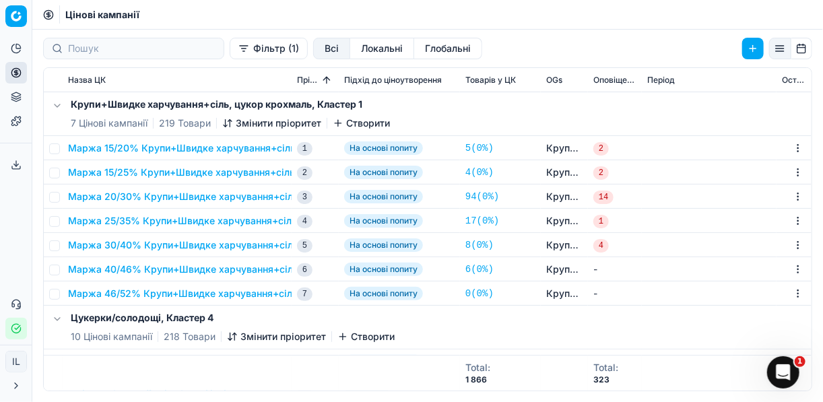
click at [175, 169] on button "Маржа 15/25% Крупи+Швидке харчування+сіль, цукор крохмаль" at bounding box center [222, 172] width 309 height 13
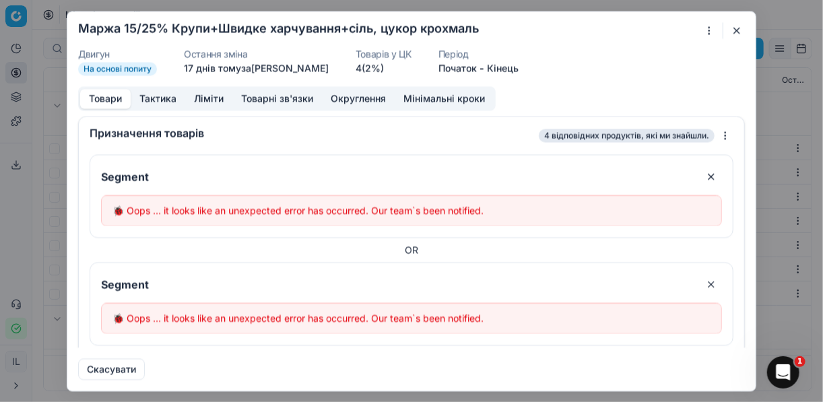
click at [615, 27] on button "button" at bounding box center [736, 30] width 16 height 16
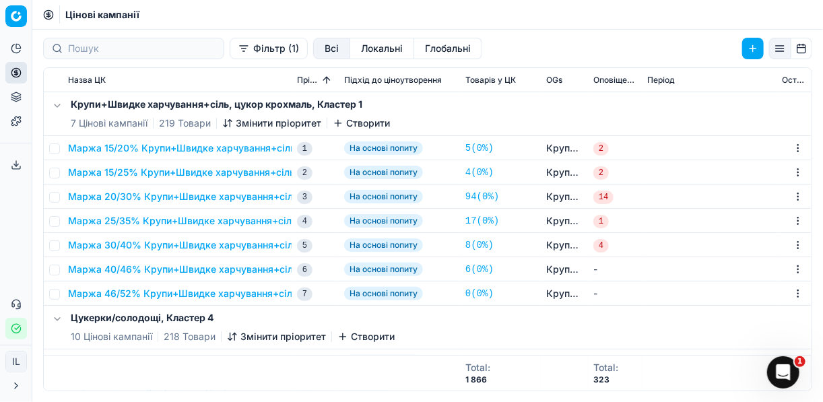
click at [162, 293] on button "Маржа 46/52% Крупи+Швидке харчування+сіль, цукор крохмаль" at bounding box center [224, 293] width 312 height 13
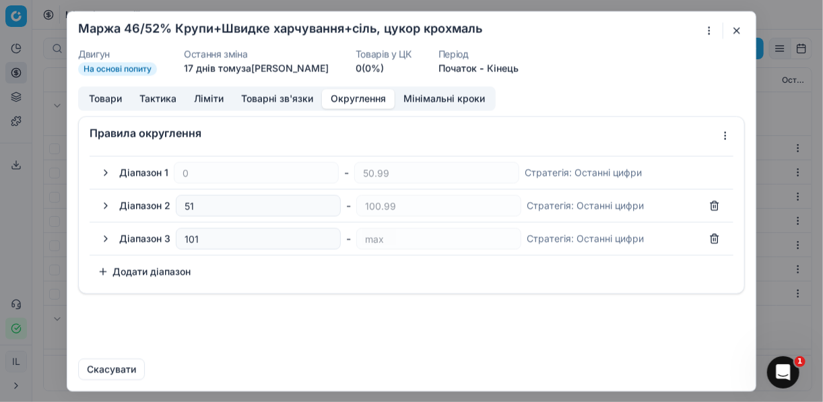
click at [368, 99] on button "Округлення" at bounding box center [358, 99] width 73 height 20
click at [108, 172] on button "button" at bounding box center [106, 172] width 16 height 16
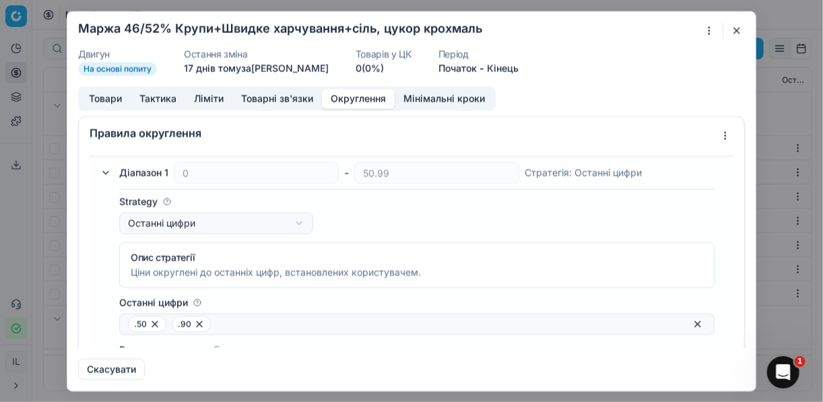
click at [615, 34] on button "button" at bounding box center [736, 30] width 16 height 16
